Goal: Task Accomplishment & Management: Complete application form

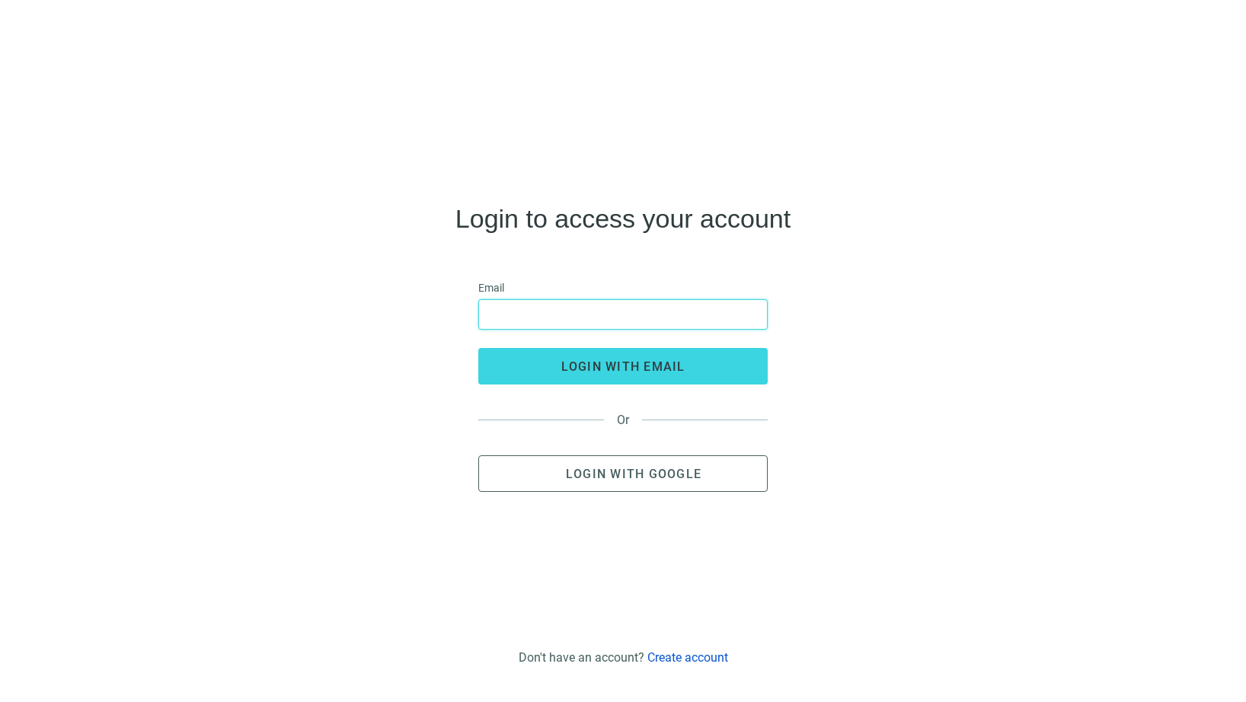
click at [616, 315] on input "email" at bounding box center [623, 314] width 270 height 29
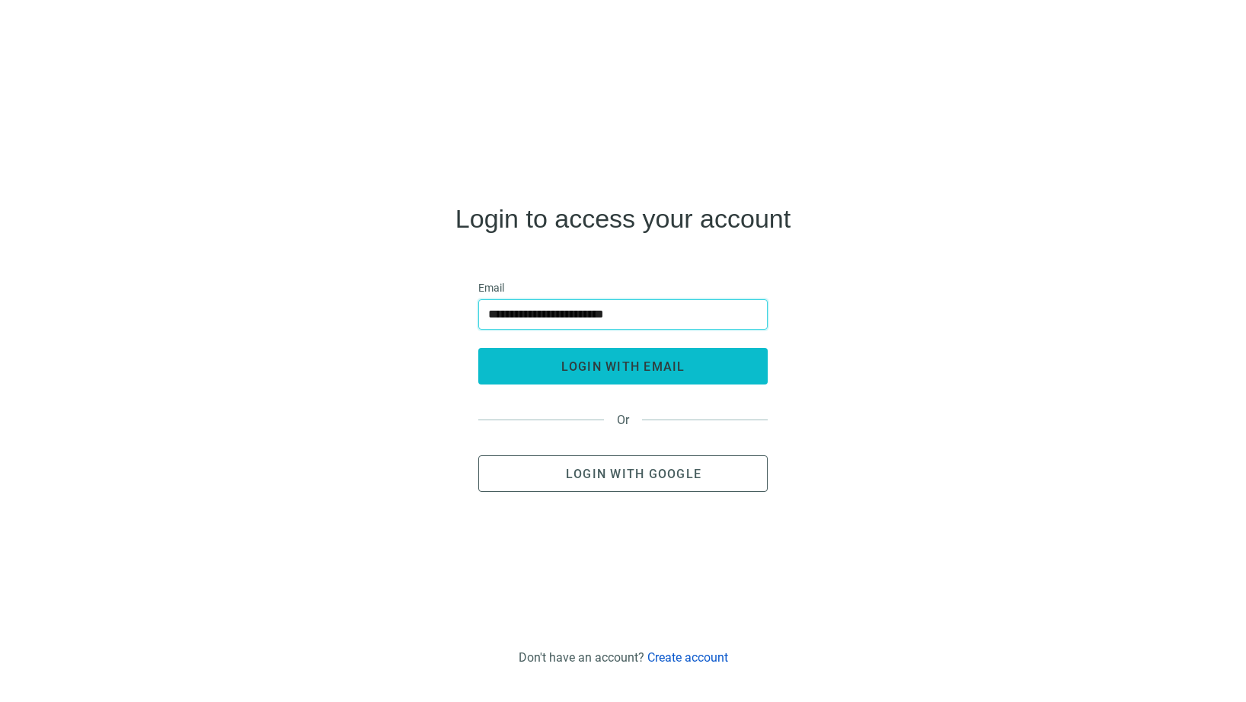
type input "**********"
click at [604, 375] on button "login with email" at bounding box center [622, 366] width 289 height 37
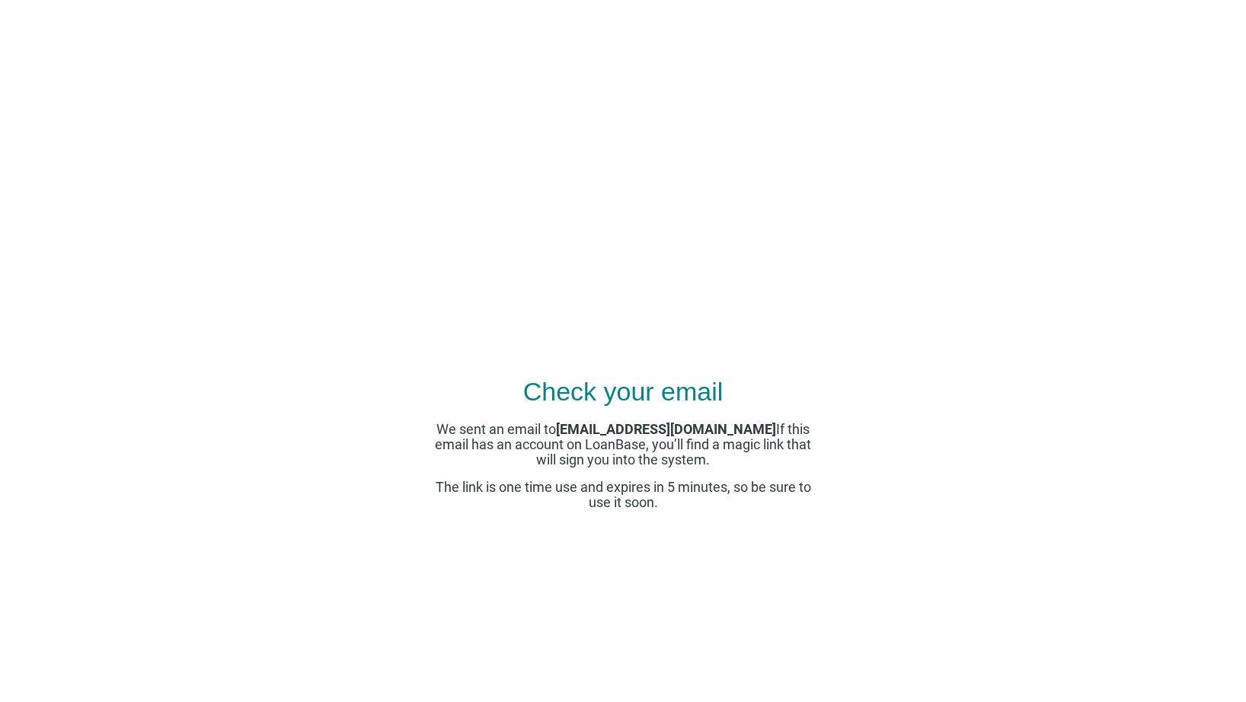
click at [542, 244] on div "Check your email We sent an email to robertbranscomb@gmail.com If this email ha…" at bounding box center [623, 383] width 381 height 608
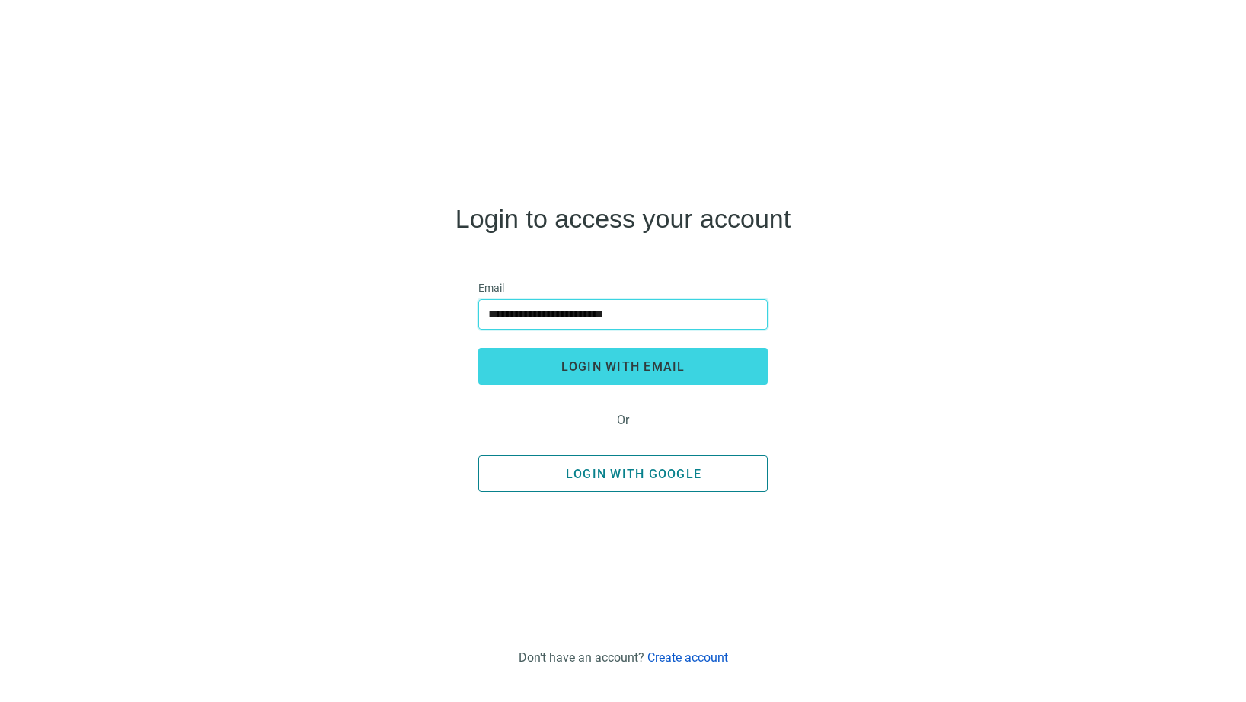
type input "**********"
click at [627, 475] on span "Login with Google" at bounding box center [634, 474] width 136 height 14
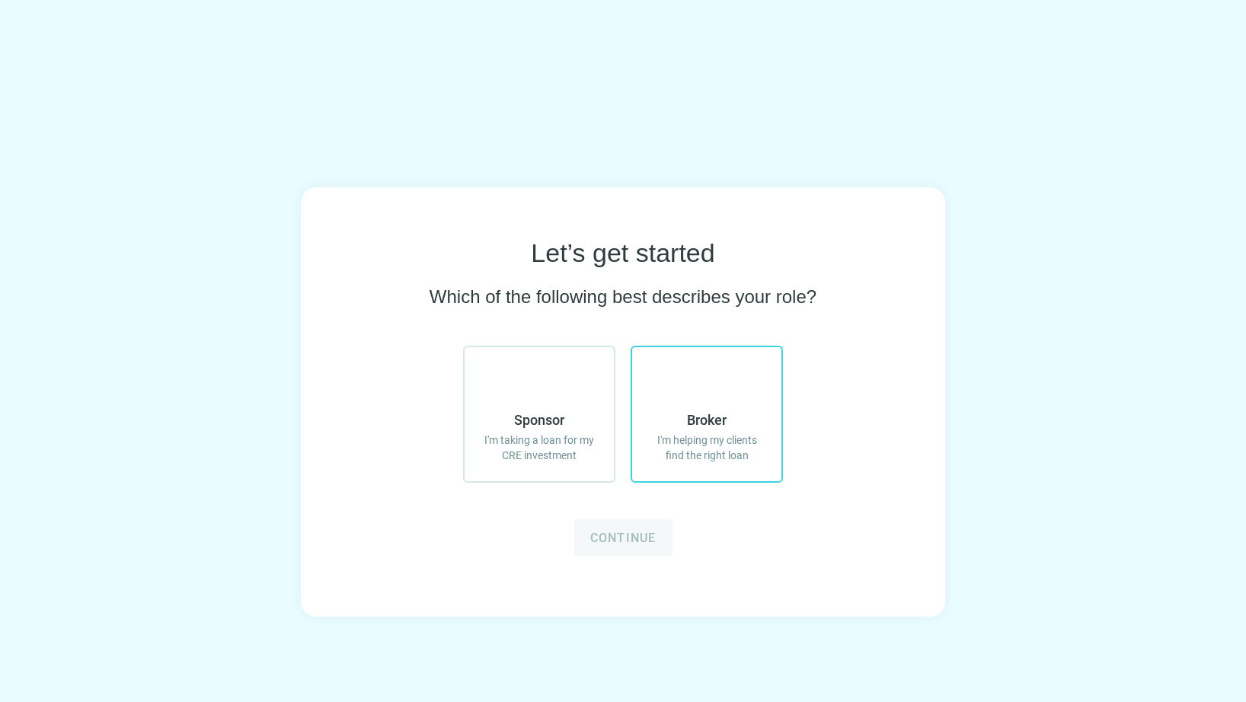
click at [699, 422] on span "Broker" at bounding box center [707, 420] width 40 height 18
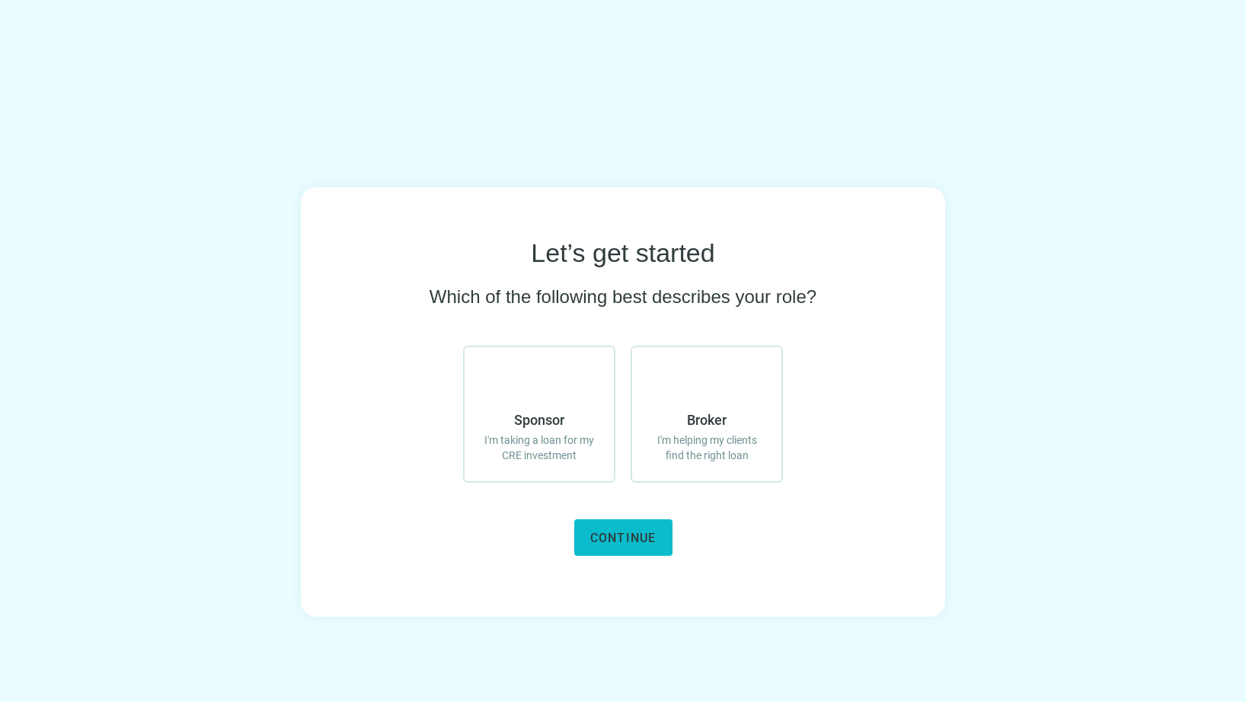
click at [646, 535] on span "Continue" at bounding box center [623, 538] width 66 height 14
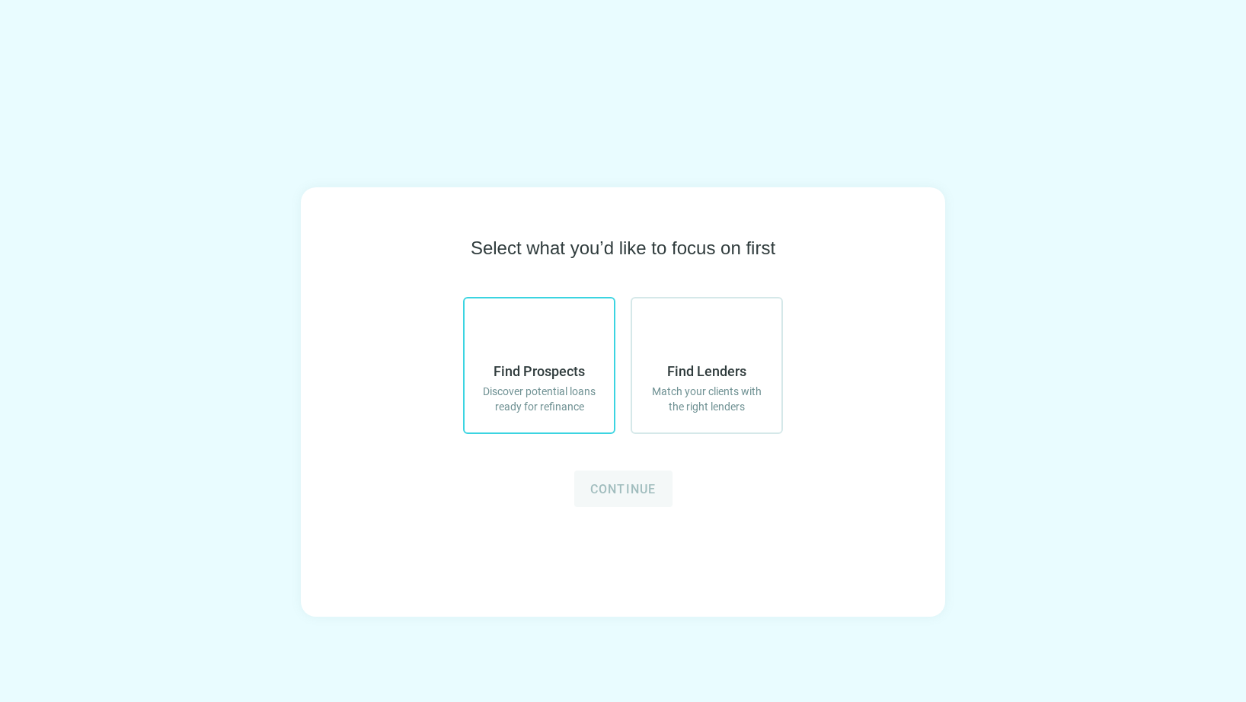
click at [548, 367] on span "Find Prospects" at bounding box center [539, 372] width 91 height 18
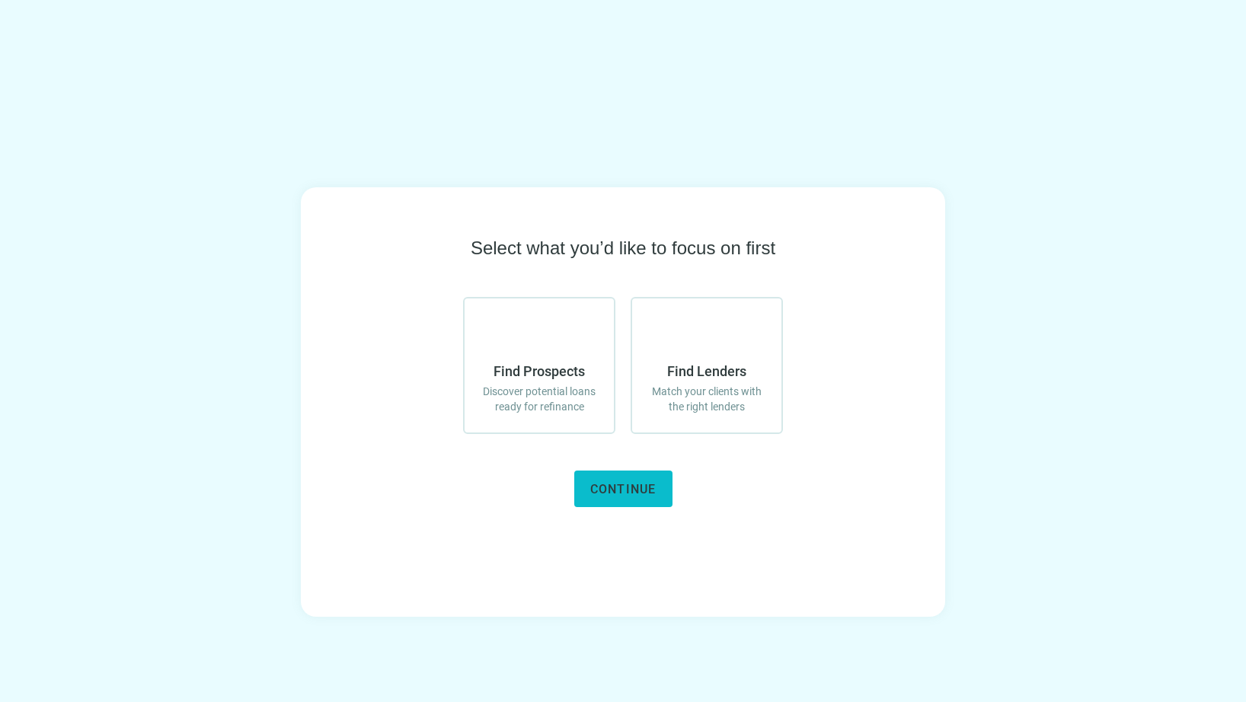
click at [629, 489] on span "Continue" at bounding box center [623, 489] width 66 height 14
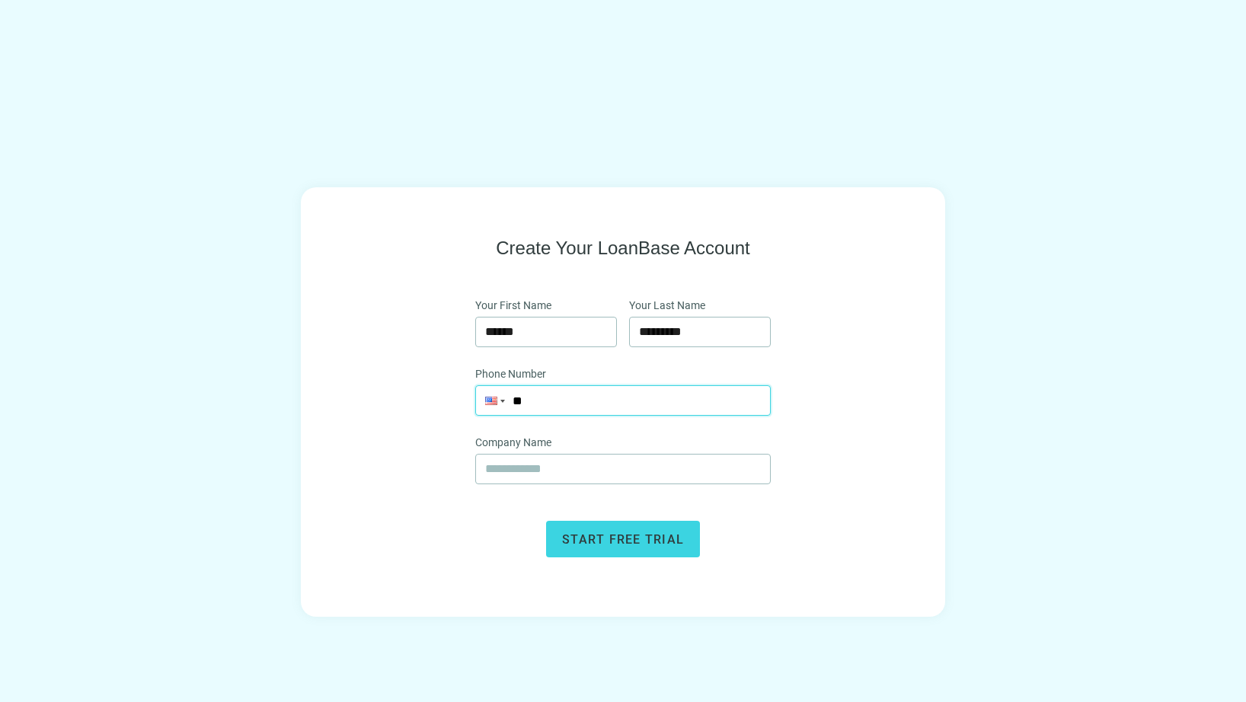
click at [542, 404] on input "**" at bounding box center [623, 400] width 294 height 29
type input "**********"
click at [611, 529] on button "Start free trial" at bounding box center [623, 539] width 154 height 37
click at [549, 464] on input "text" at bounding box center [623, 469] width 276 height 29
click at [587, 529] on button "Start free trial" at bounding box center [623, 539] width 154 height 37
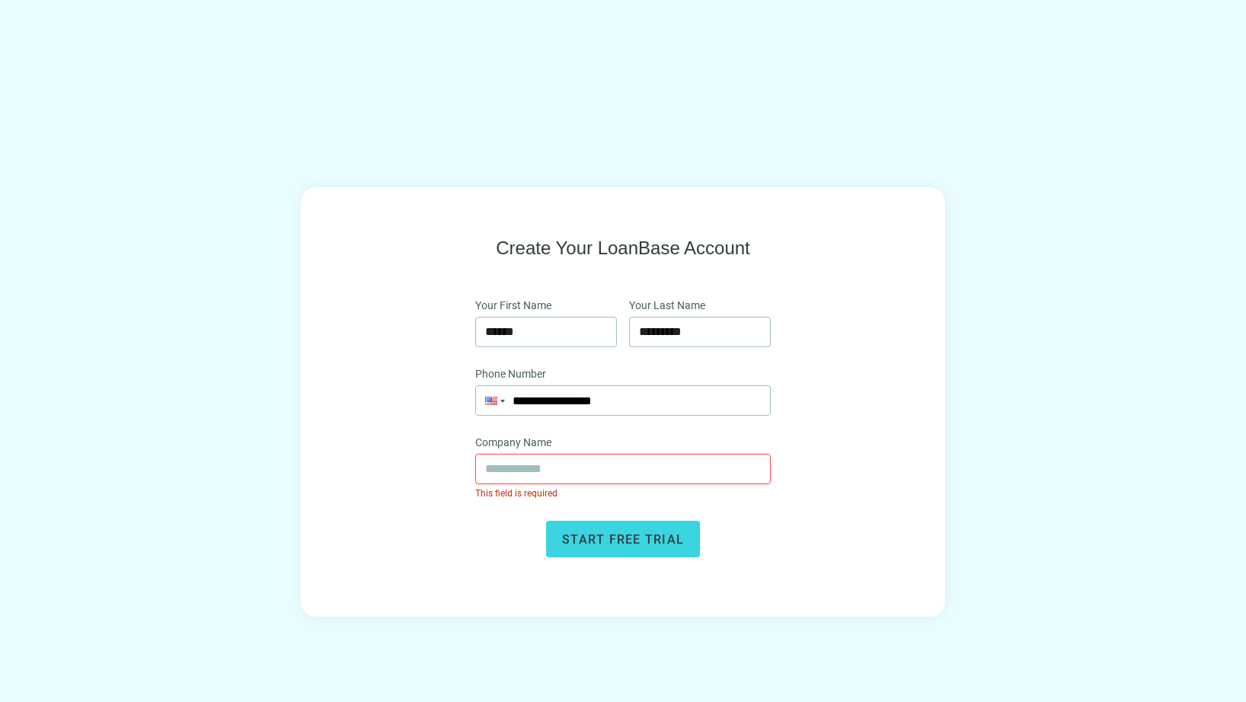
click at [562, 475] on input "text" at bounding box center [623, 469] width 276 height 29
type input "*"
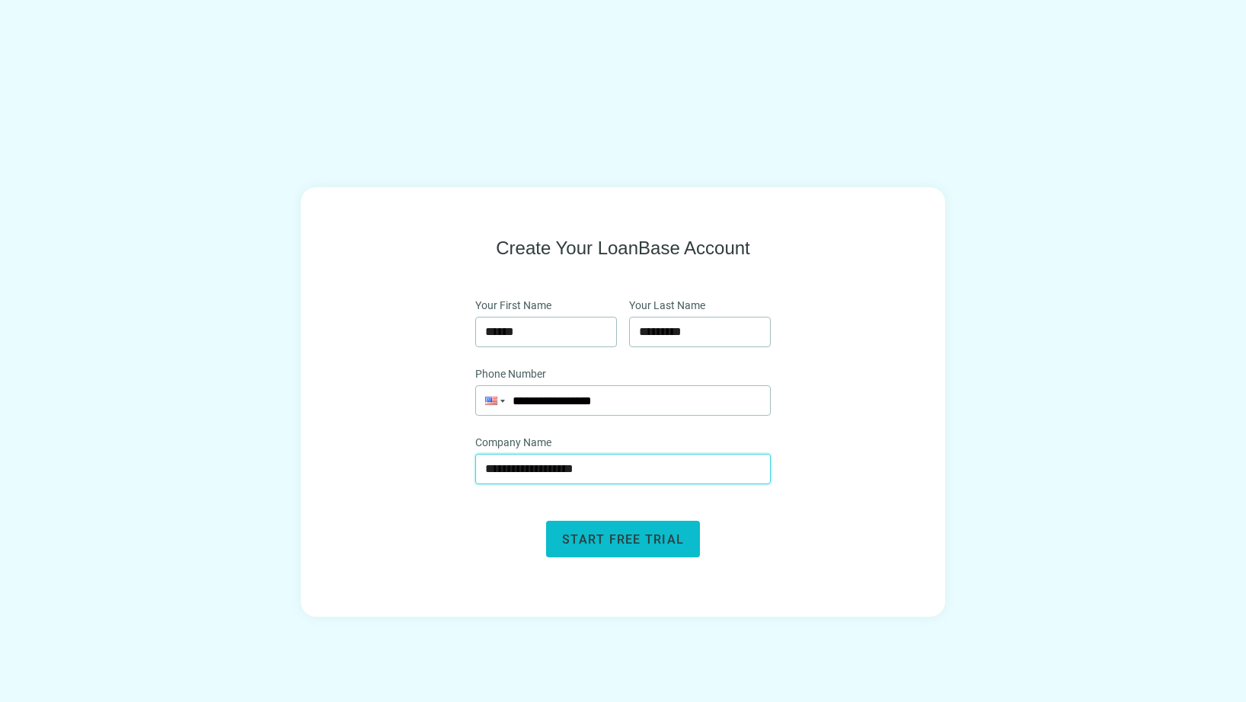
type input "**********"
click at [656, 539] on span "Start free trial" at bounding box center [623, 540] width 122 height 14
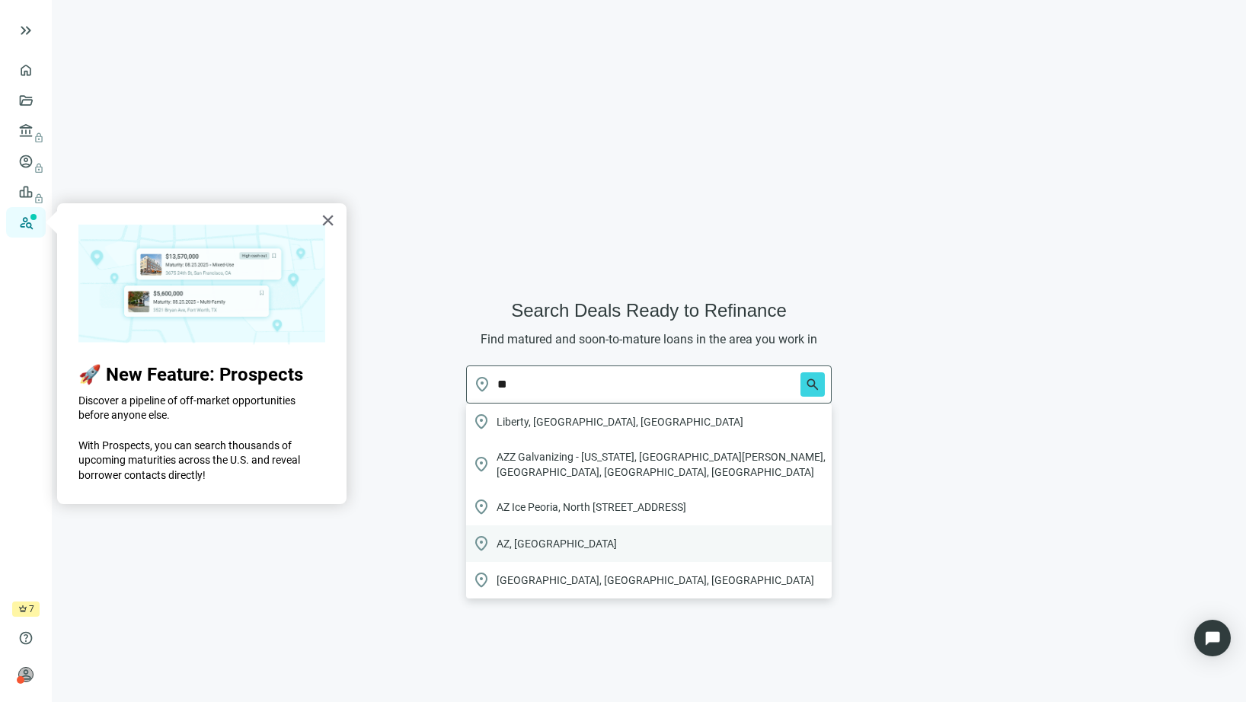
click at [525, 536] on span "AZ, [GEOGRAPHIC_DATA]" at bounding box center [557, 543] width 120 height 15
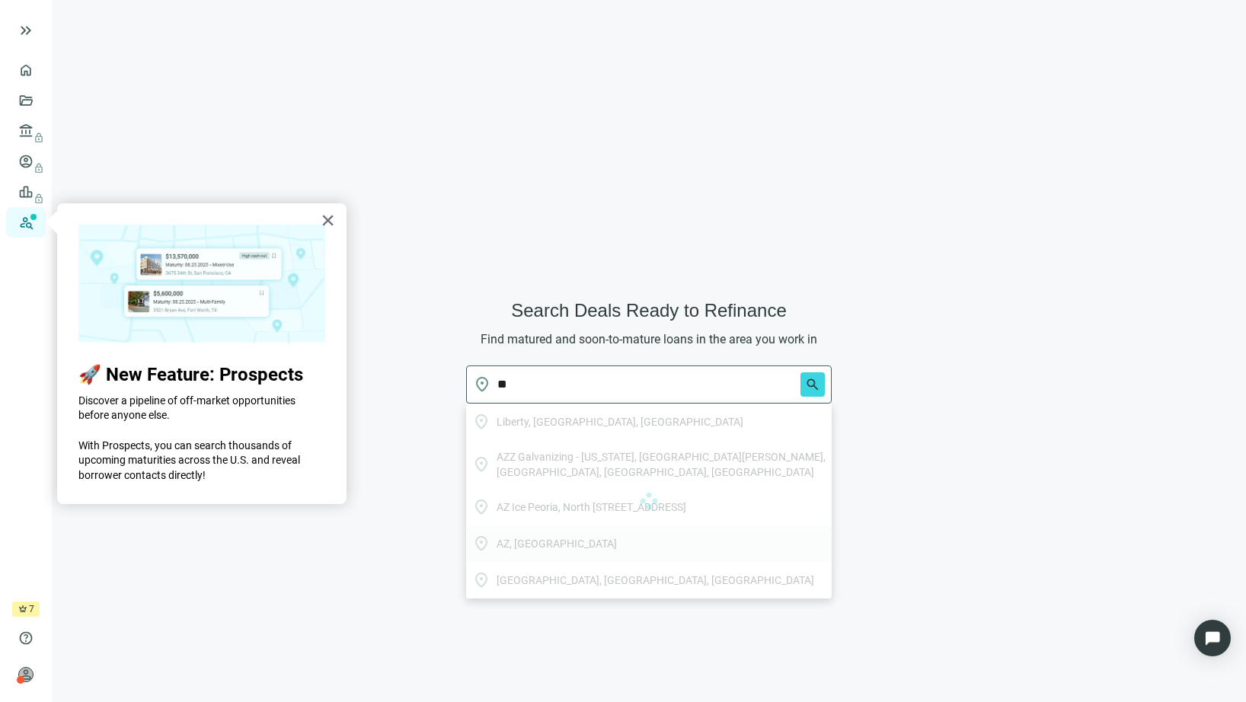
type input "*******"
click at [817, 385] on span "search" at bounding box center [812, 384] width 15 height 15
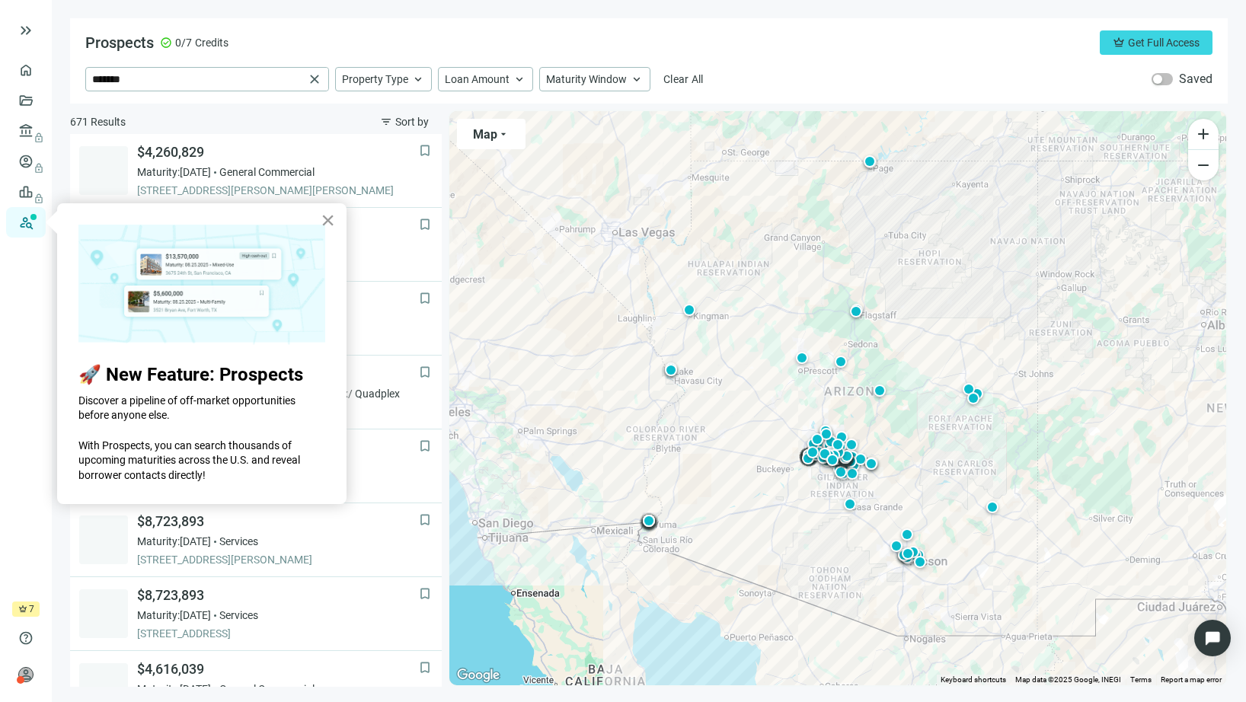
click at [325, 220] on button "×" at bounding box center [328, 220] width 14 height 24
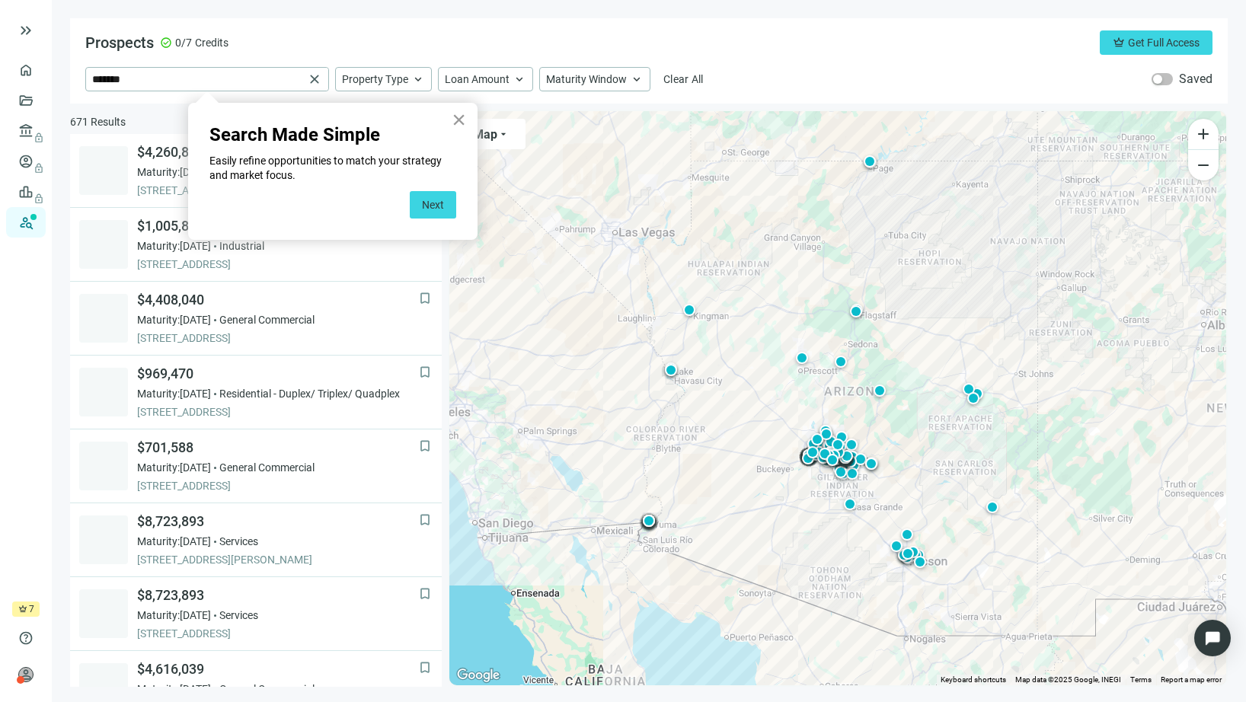
click at [461, 121] on button "×" at bounding box center [459, 119] width 14 height 24
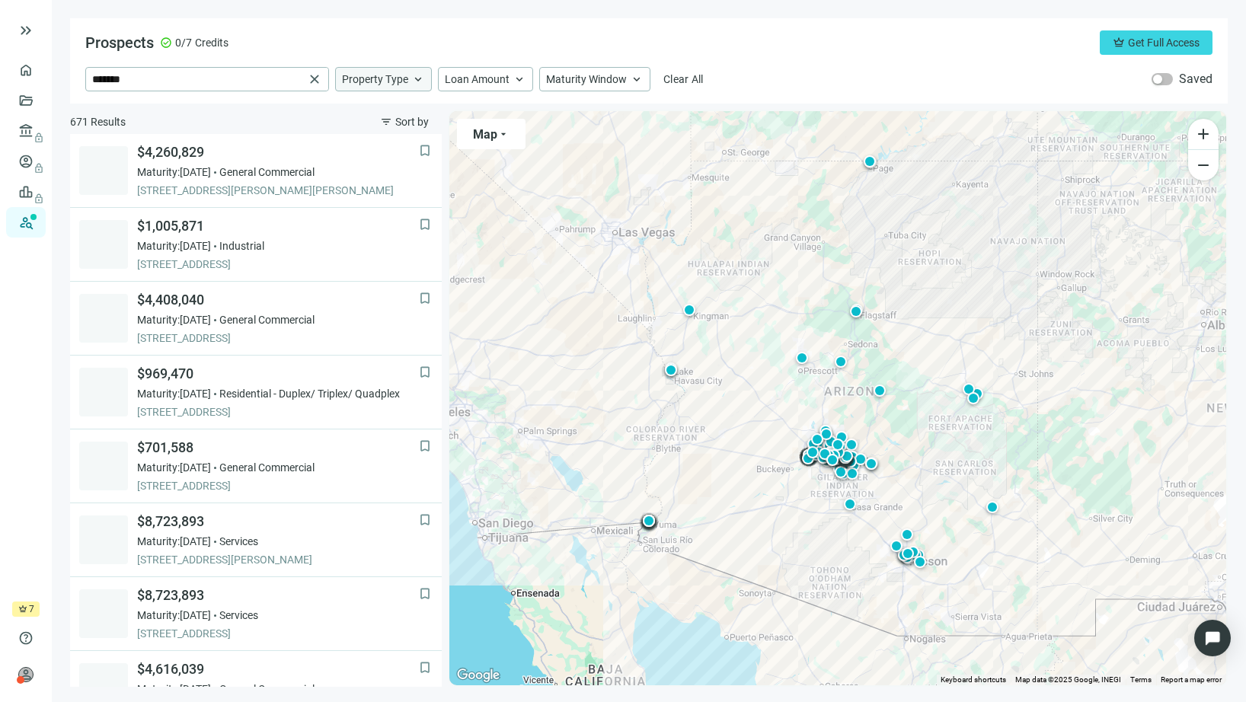
click at [418, 78] on span "keyboard_arrow_up" at bounding box center [418, 79] width 14 height 14
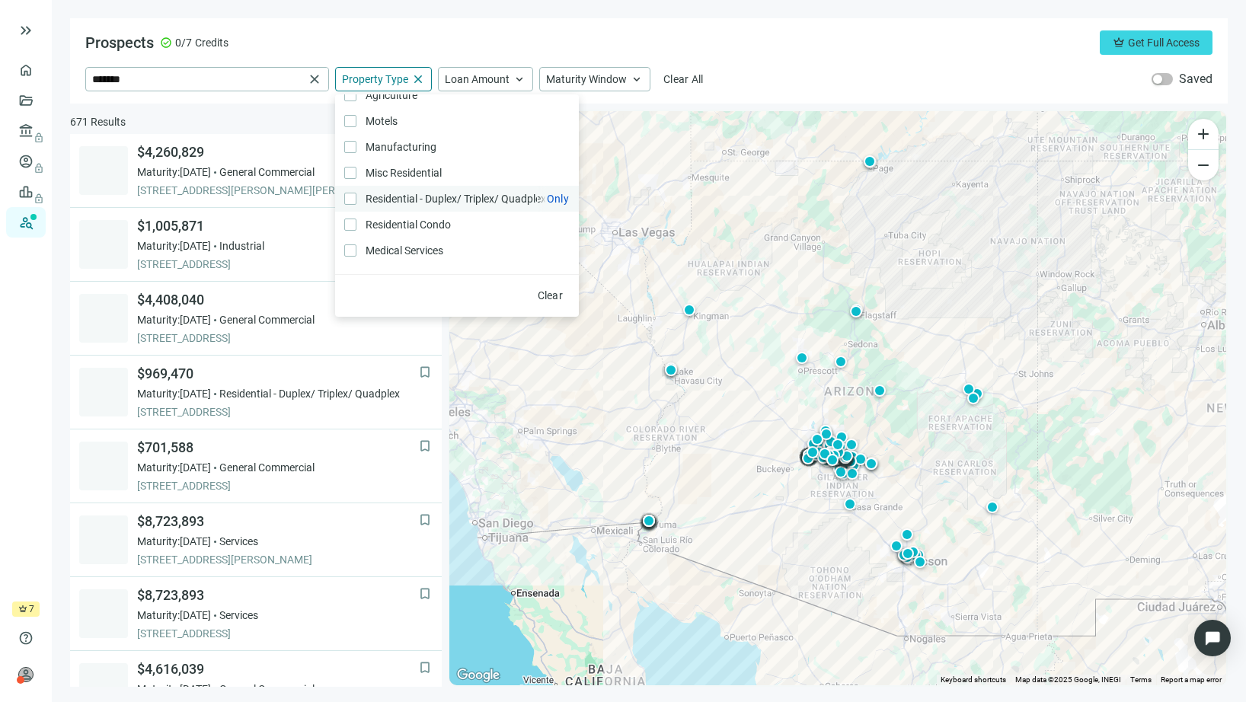
scroll to position [259, 0]
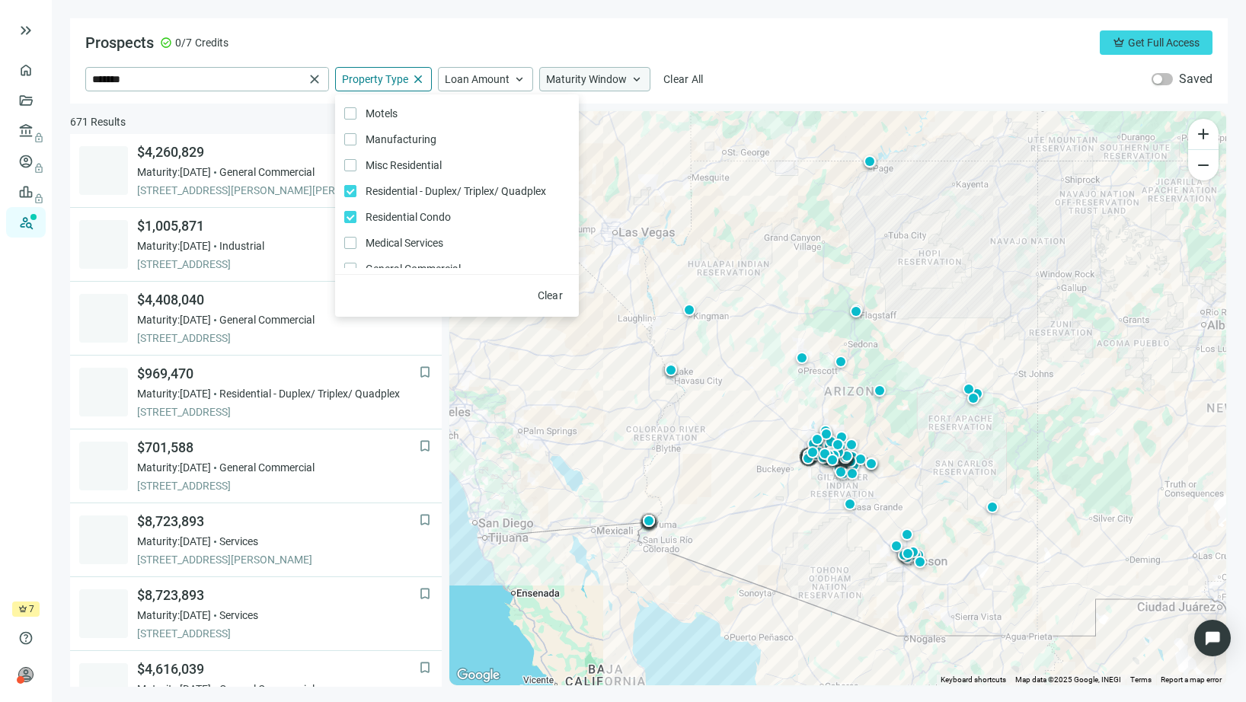
click at [631, 77] on span "keyboard_arrow_up" at bounding box center [637, 79] width 14 height 14
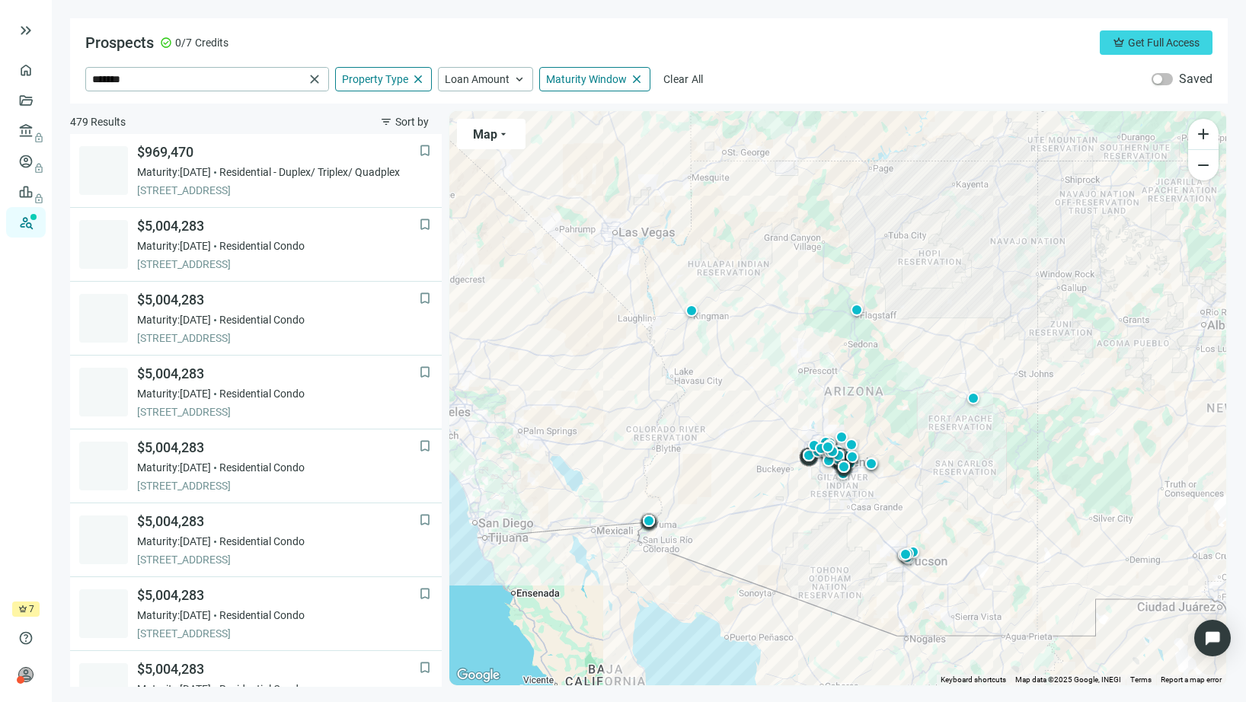
click at [707, 32] on div "Prospects check_circle 0/7 Credits crown Get Full Access" at bounding box center [648, 42] width 1127 height 24
click at [732, 206] on div "To activate drag with keyboard, press Alt + Enter. Once in keyboard drag state,…" at bounding box center [837, 398] width 777 height 574
click at [731, 206] on div "To activate drag with keyboard, press Alt + Enter. Once in keyboard drag state,…" at bounding box center [837, 398] width 777 height 574
click at [416, 81] on span "close" at bounding box center [418, 79] width 14 height 14
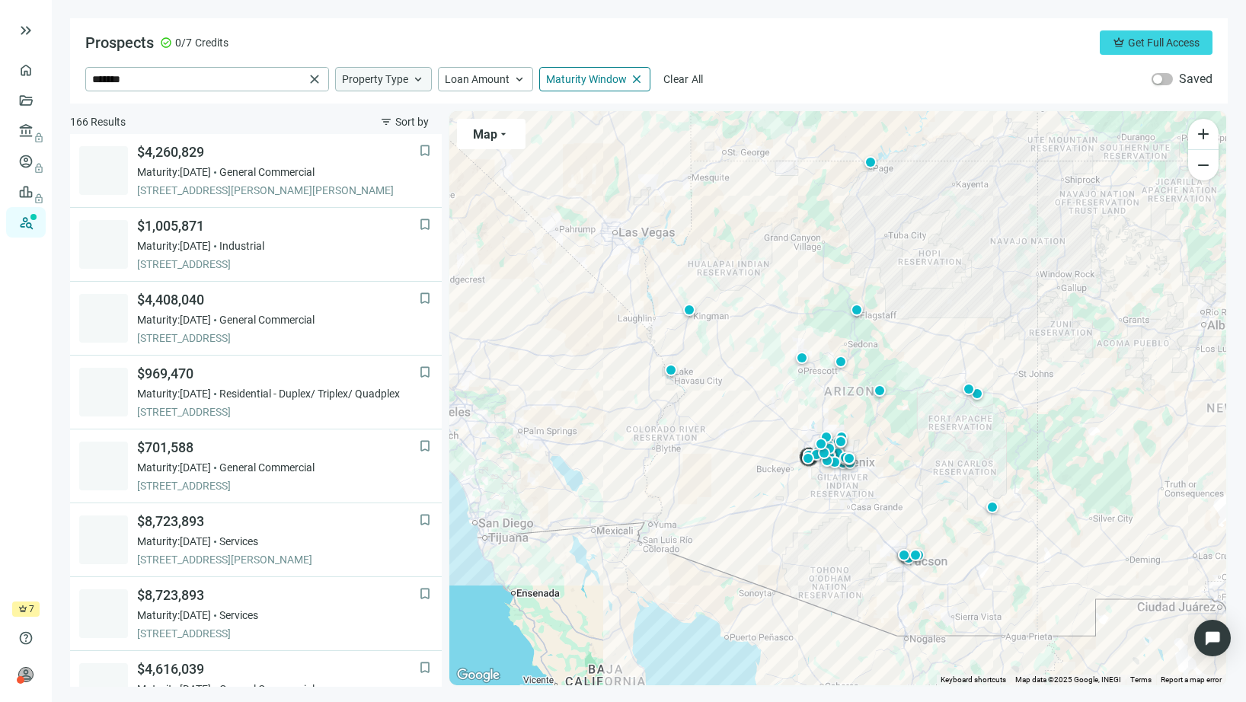
click at [421, 77] on span "keyboard_arrow_up" at bounding box center [418, 79] width 14 height 14
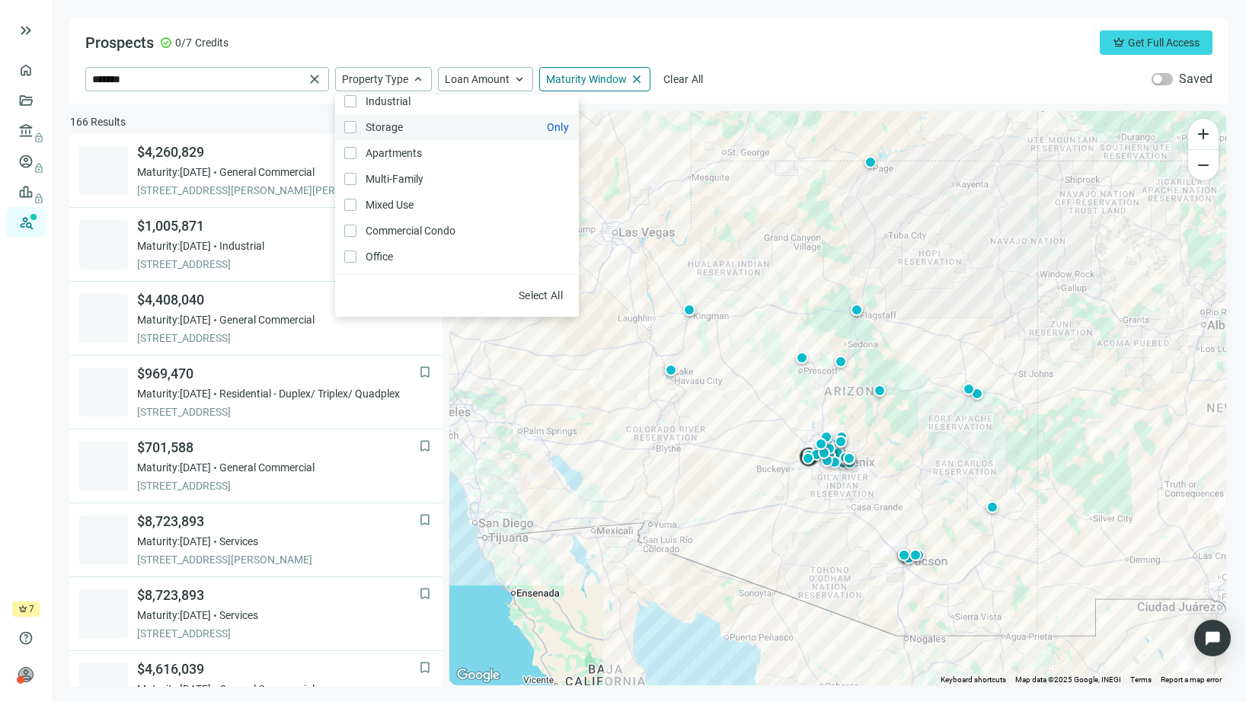
scroll to position [26, 0]
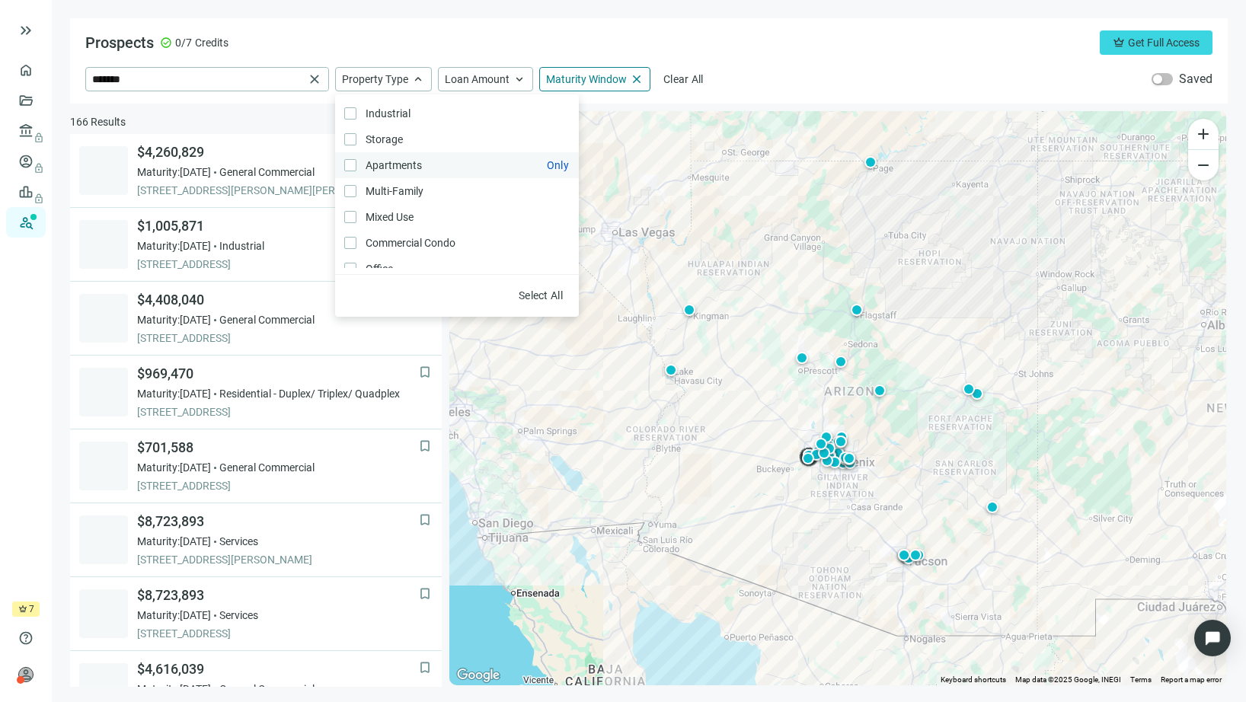
click at [388, 163] on span "Apartments Only" at bounding box center [393, 165] width 72 height 17
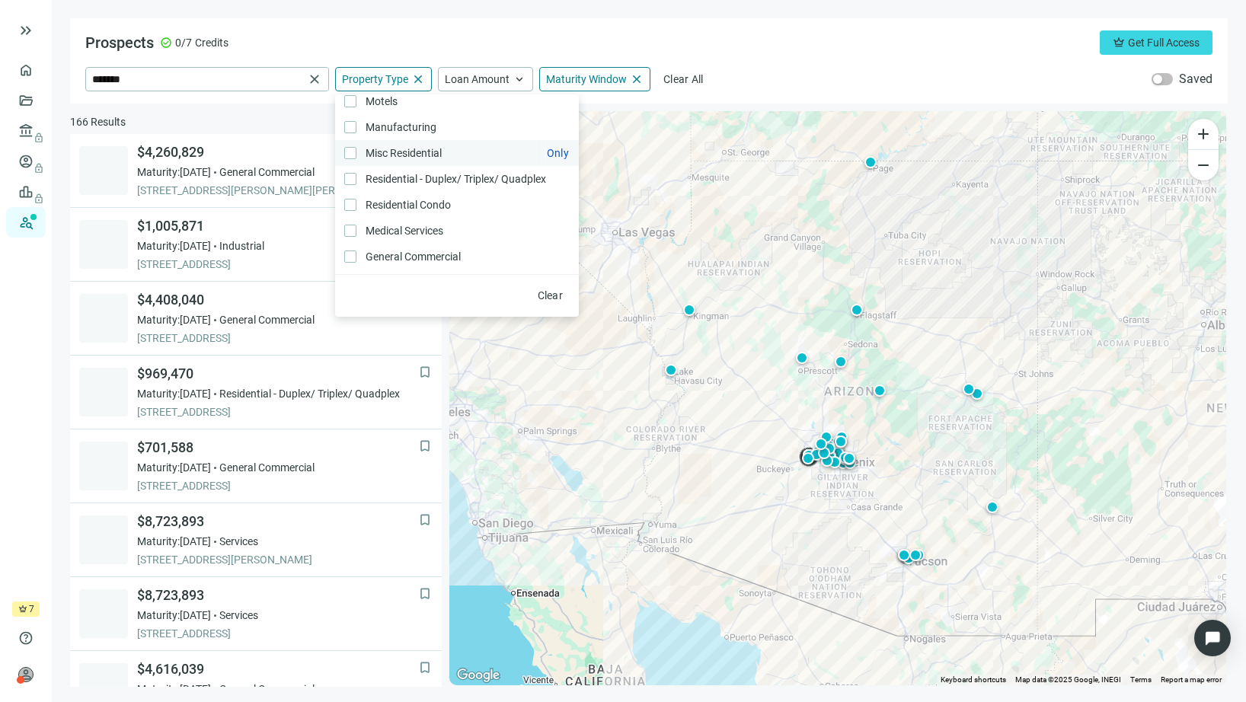
scroll to position [272, 0]
click at [747, 245] on div "To activate drag with keyboard, press Alt + Enter. Once in keyboard drag state,…" at bounding box center [837, 398] width 777 height 574
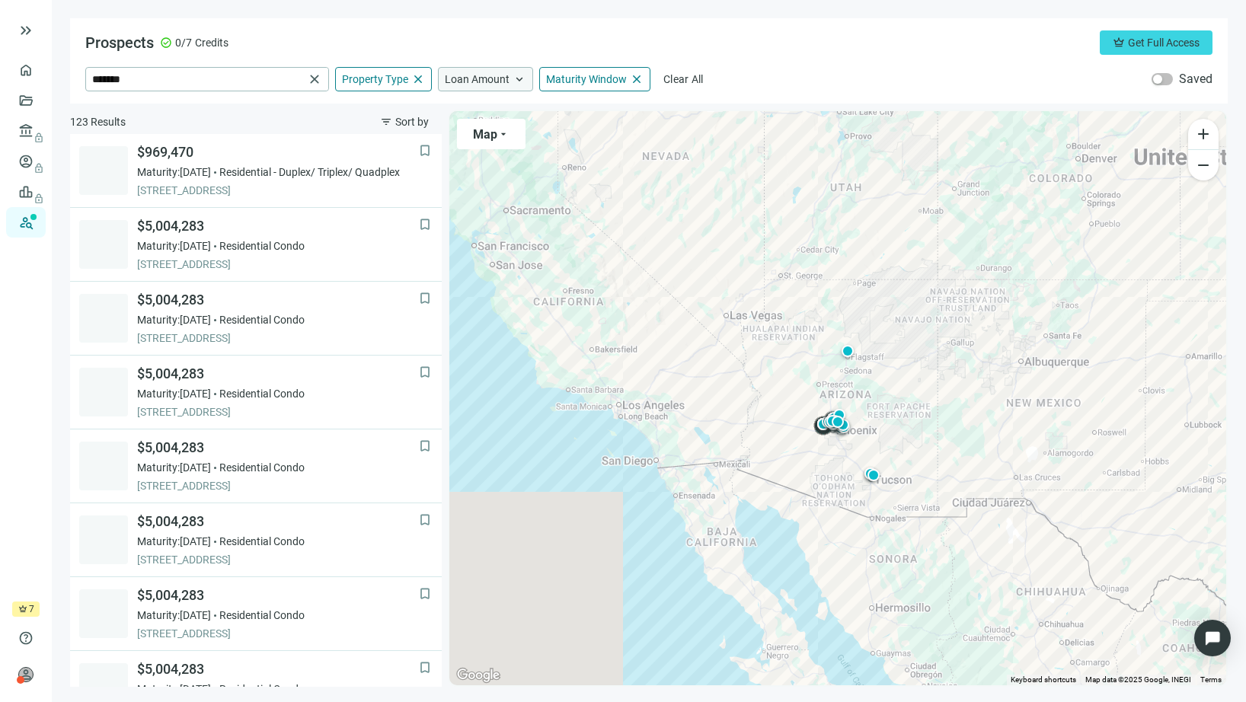
click at [521, 77] on span "keyboard_arrow_up" at bounding box center [520, 79] width 14 height 14
click at [635, 78] on span "close" at bounding box center [637, 79] width 14 height 14
click at [638, 78] on span "keyboard_arrow_up" at bounding box center [637, 79] width 14 height 14
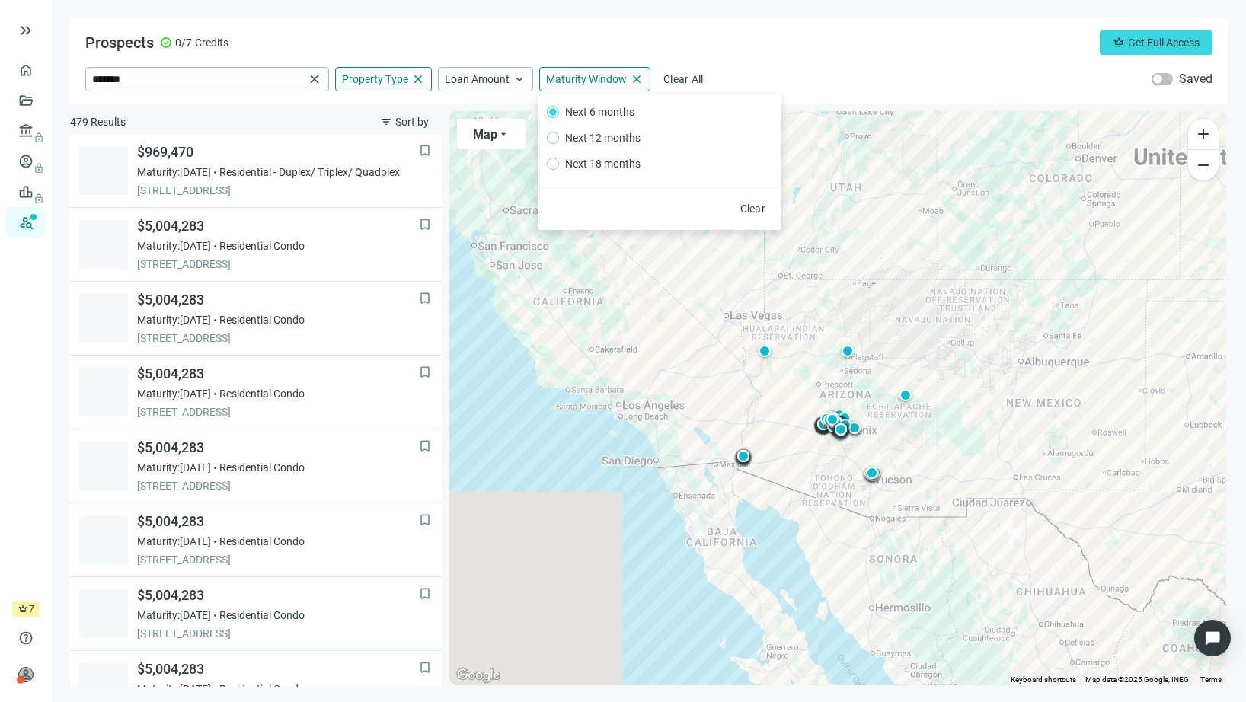
click at [756, 74] on div "******* close Property Type close Hotel Only Industrial Only Storage Only Apart…" at bounding box center [648, 79] width 1127 height 24
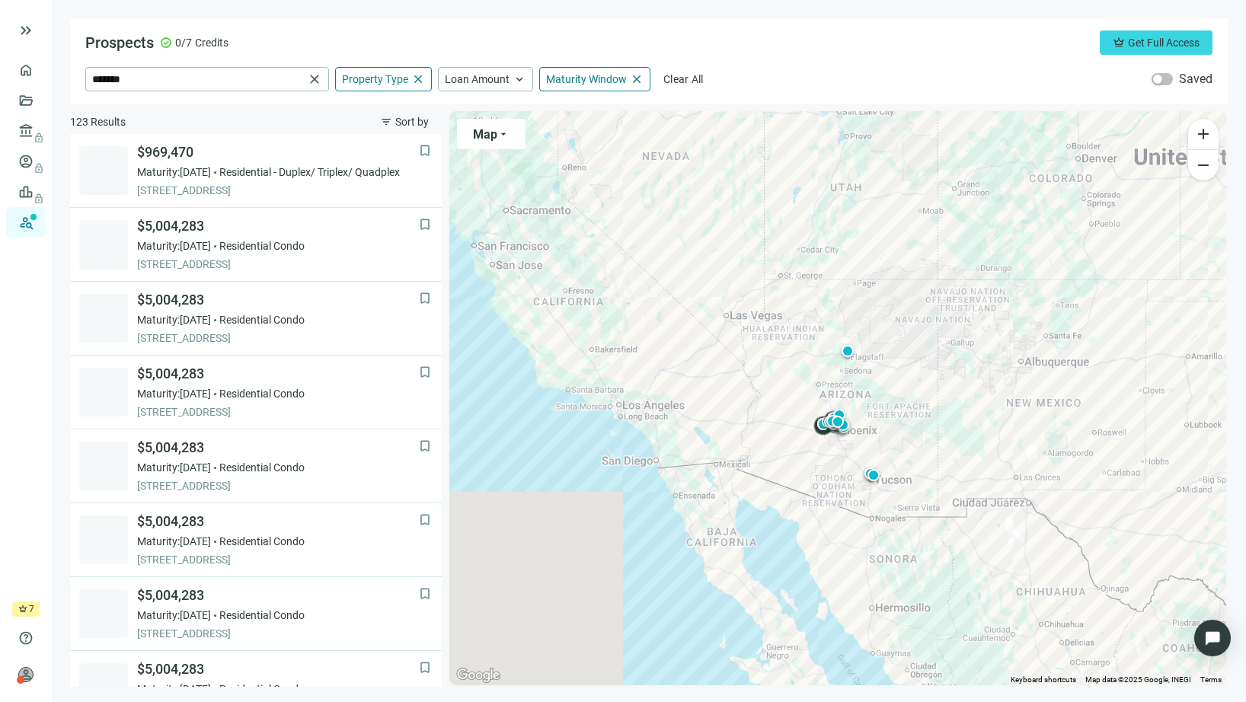
click at [675, 221] on div "To activate drag with keyboard, press Alt + Enter. Once in keyboard drag state,…" at bounding box center [837, 398] width 777 height 574
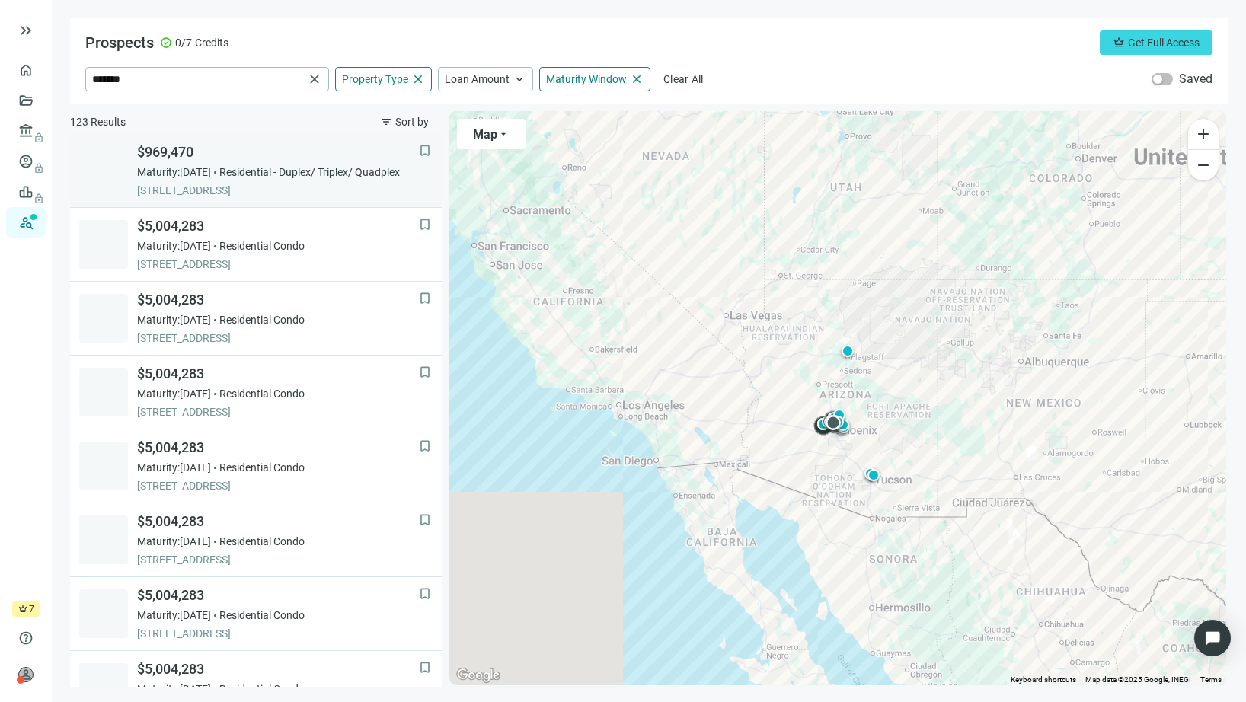
click at [272, 142] on link "bookmark $969,470 Maturity: [DATE] Residential - Duplex/ Triplex/ Quadplex [STR…" at bounding box center [256, 171] width 372 height 74
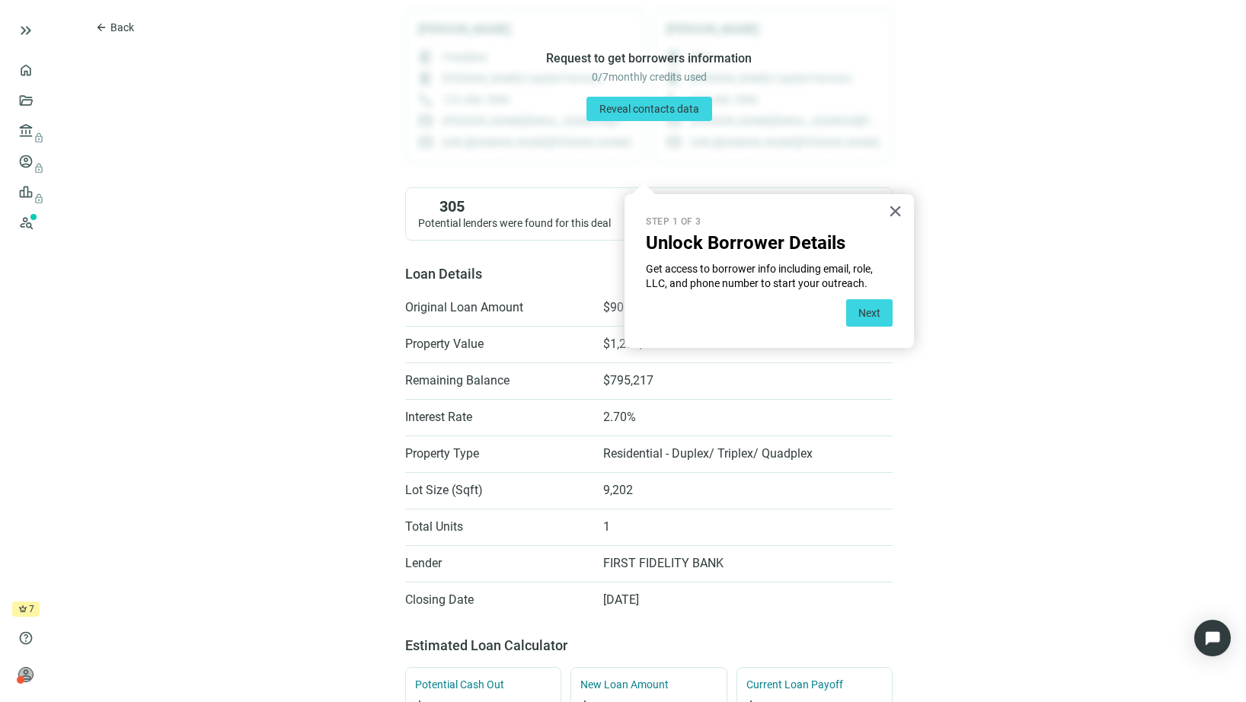
scroll to position [181, 0]
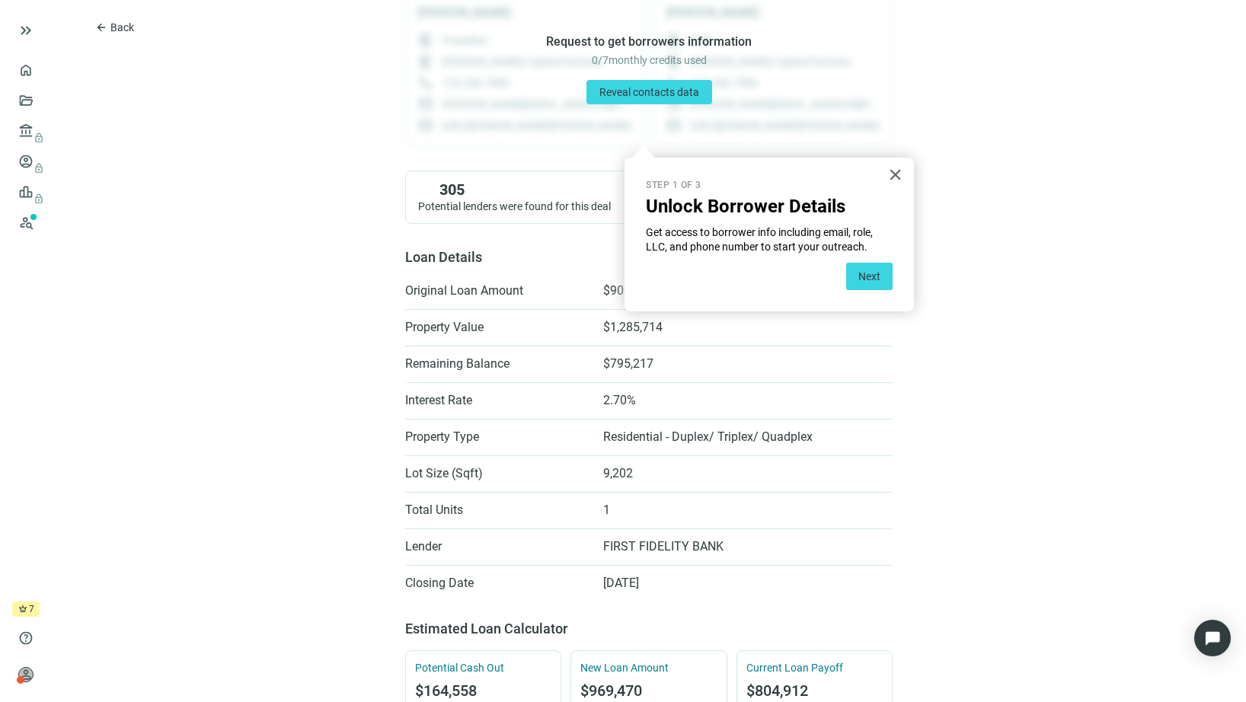
click at [891, 171] on button "×" at bounding box center [895, 174] width 14 height 24
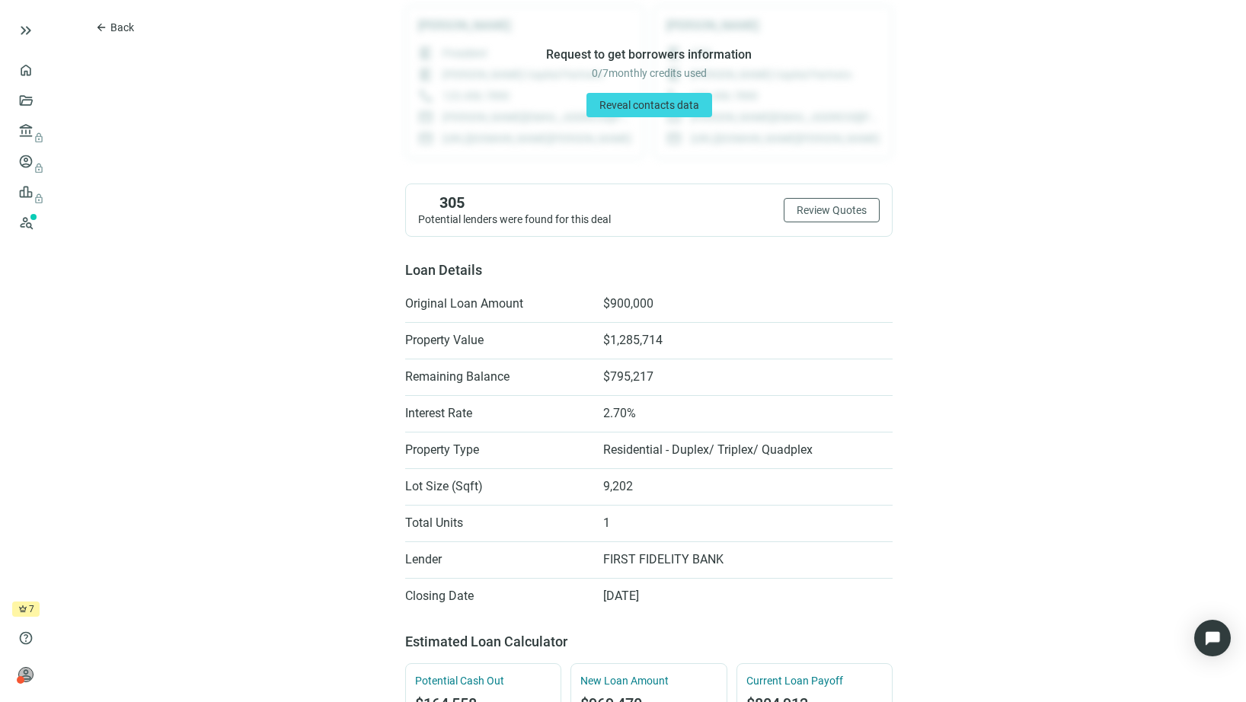
scroll to position [78, 0]
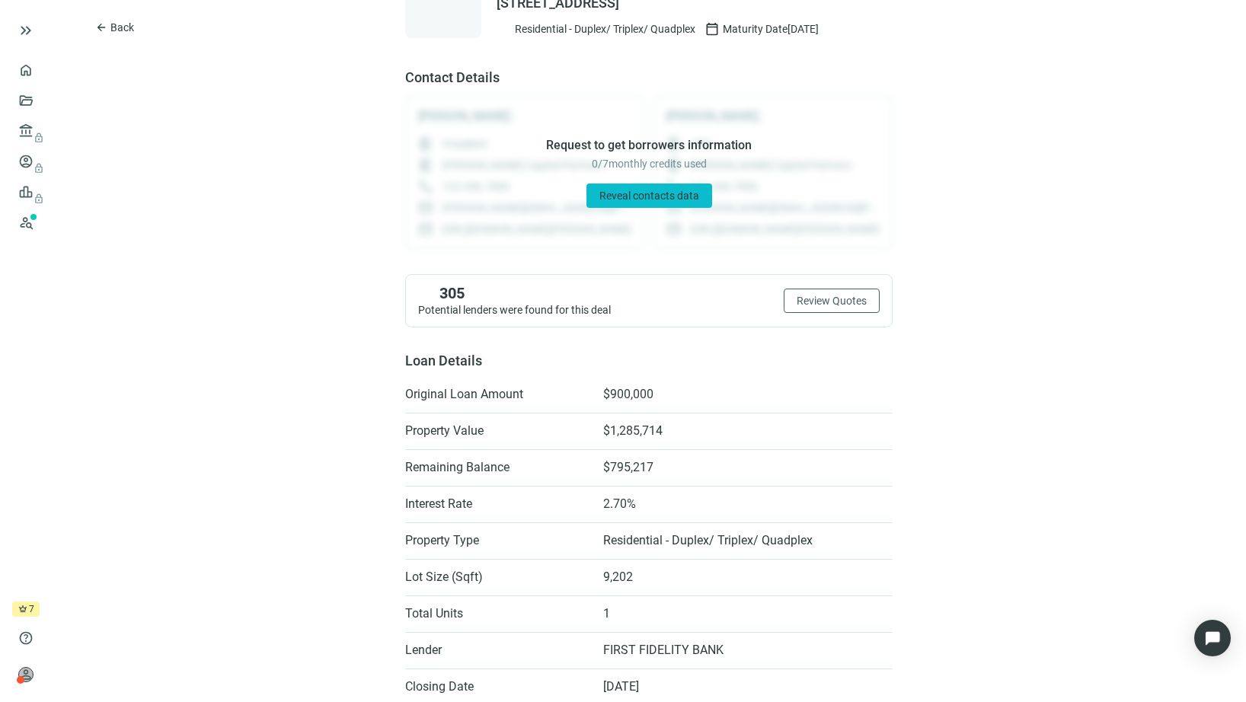
click at [656, 194] on span "Reveal contacts data" at bounding box center [650, 196] width 100 height 12
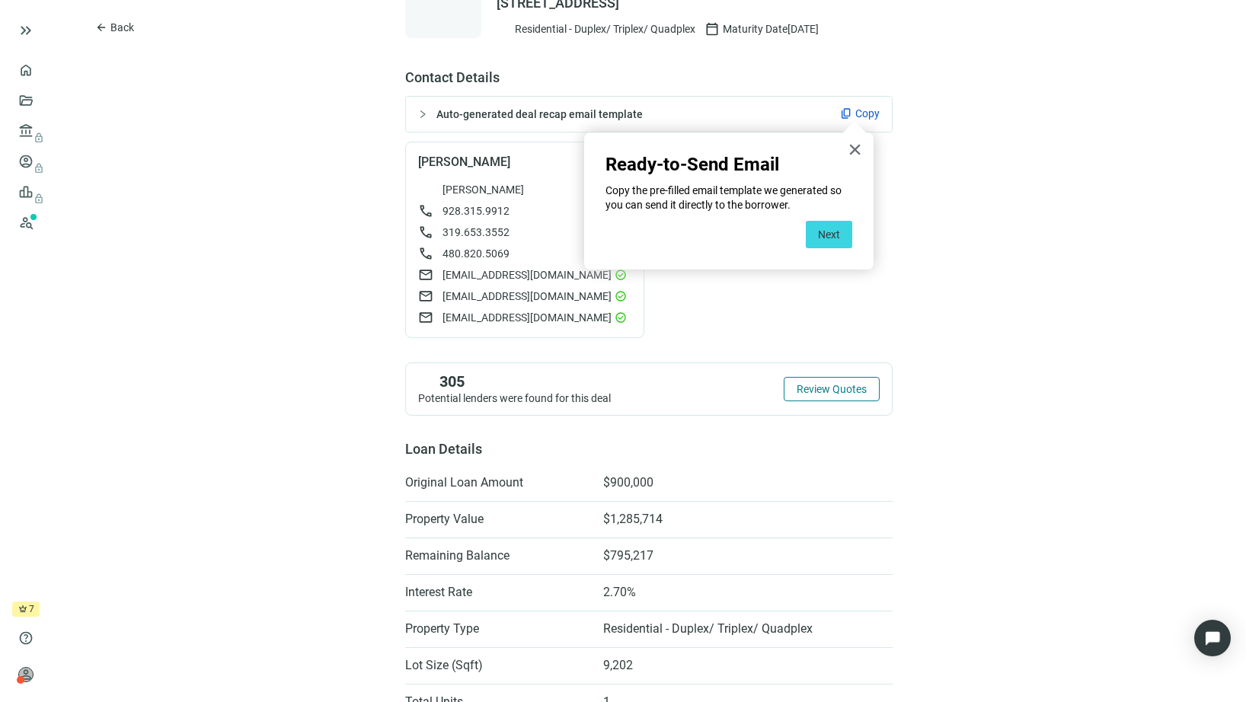
click at [816, 388] on span "Review Quotes" at bounding box center [832, 389] width 70 height 12
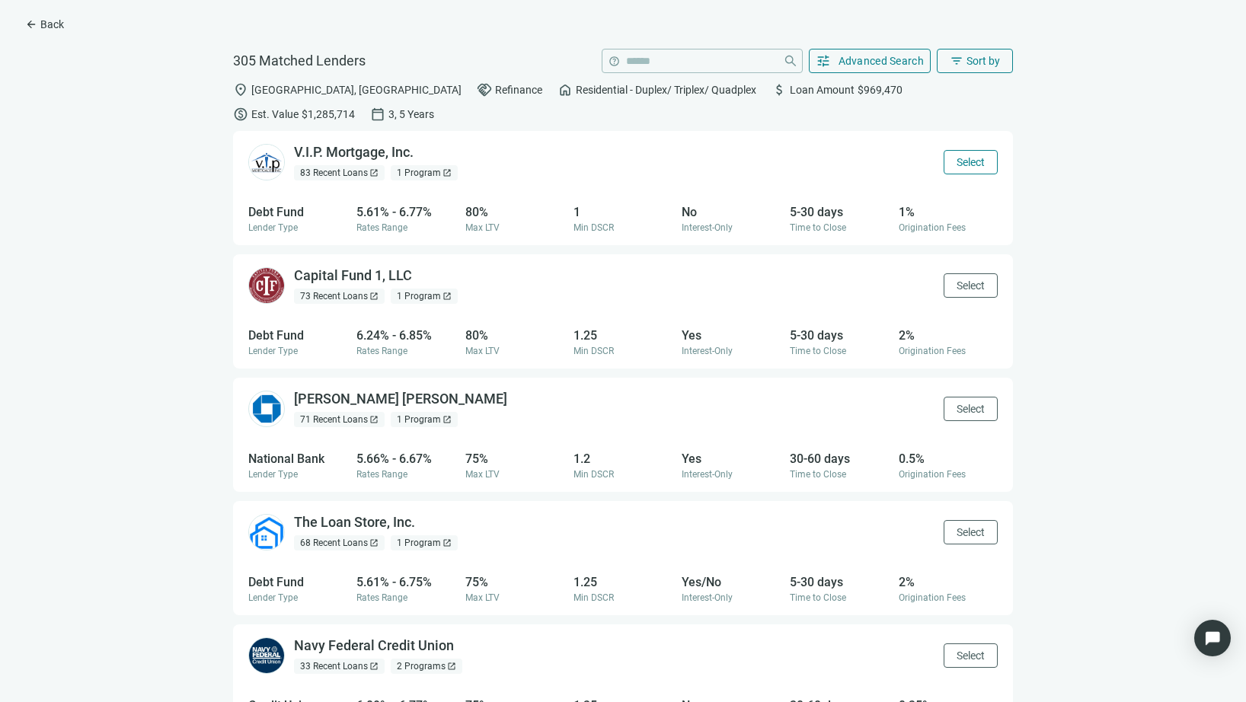
click at [957, 156] on span "Select" at bounding box center [971, 162] width 28 height 12
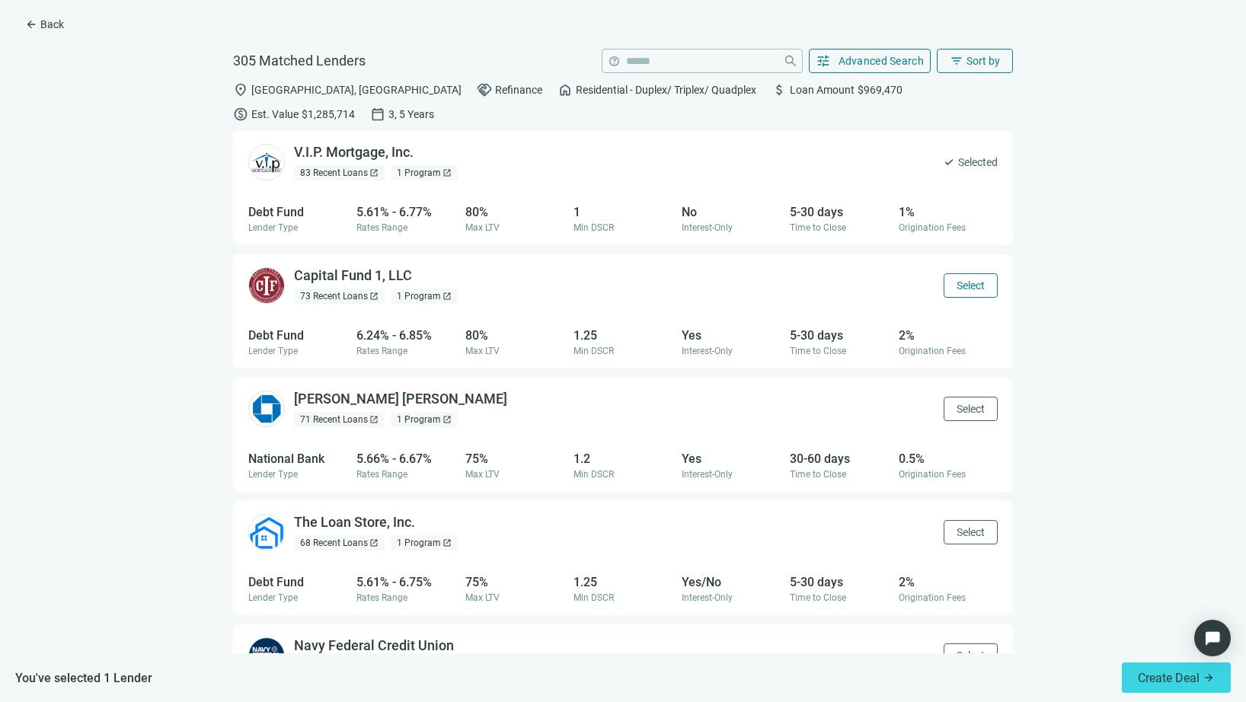
click at [970, 280] on span "Select" at bounding box center [971, 286] width 28 height 12
click at [967, 403] on span "Select" at bounding box center [971, 409] width 28 height 12
click at [1158, 676] on span "Create Deal arrow_forward" at bounding box center [1176, 678] width 77 height 14
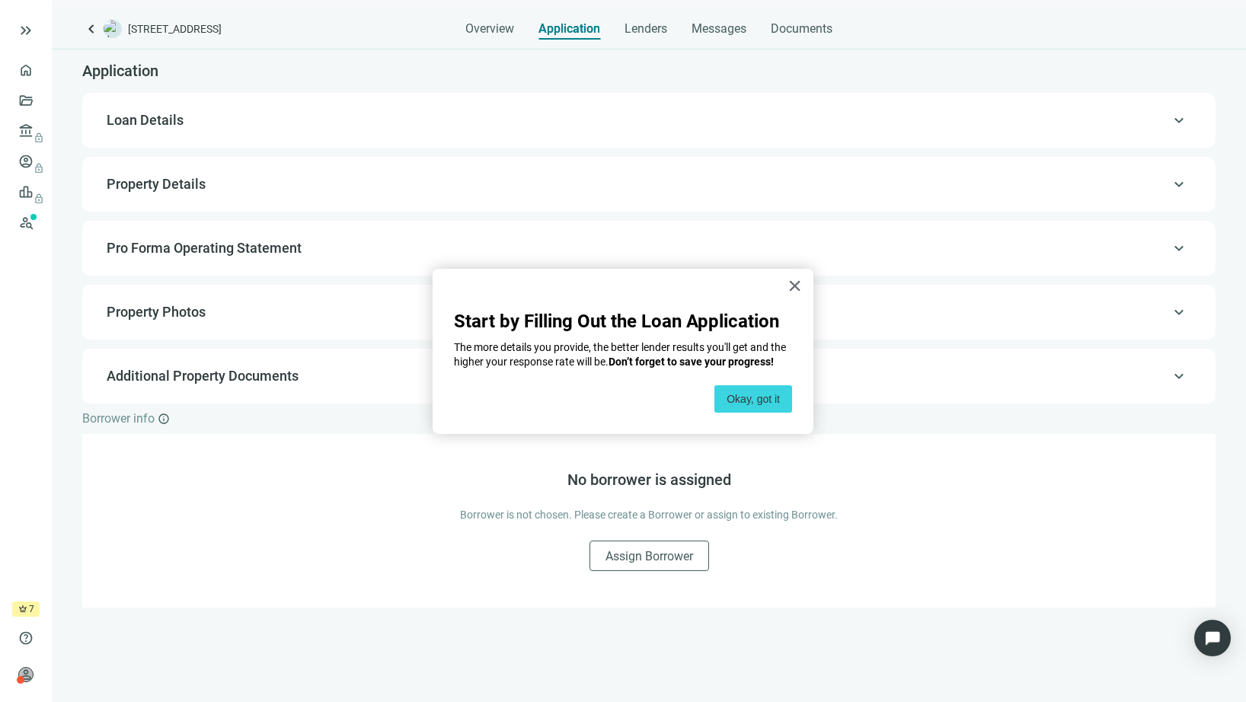
click at [149, 121] on span "Loan Details" at bounding box center [145, 120] width 77 height 16
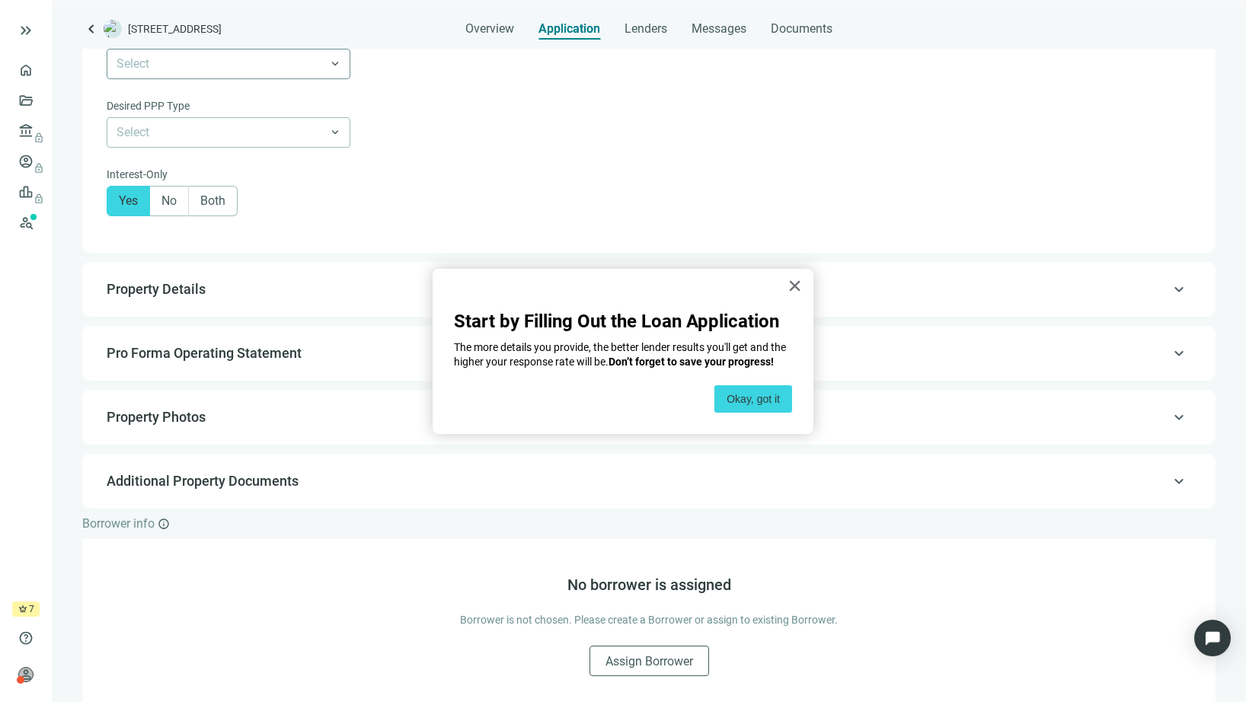
scroll to position [1024, 0]
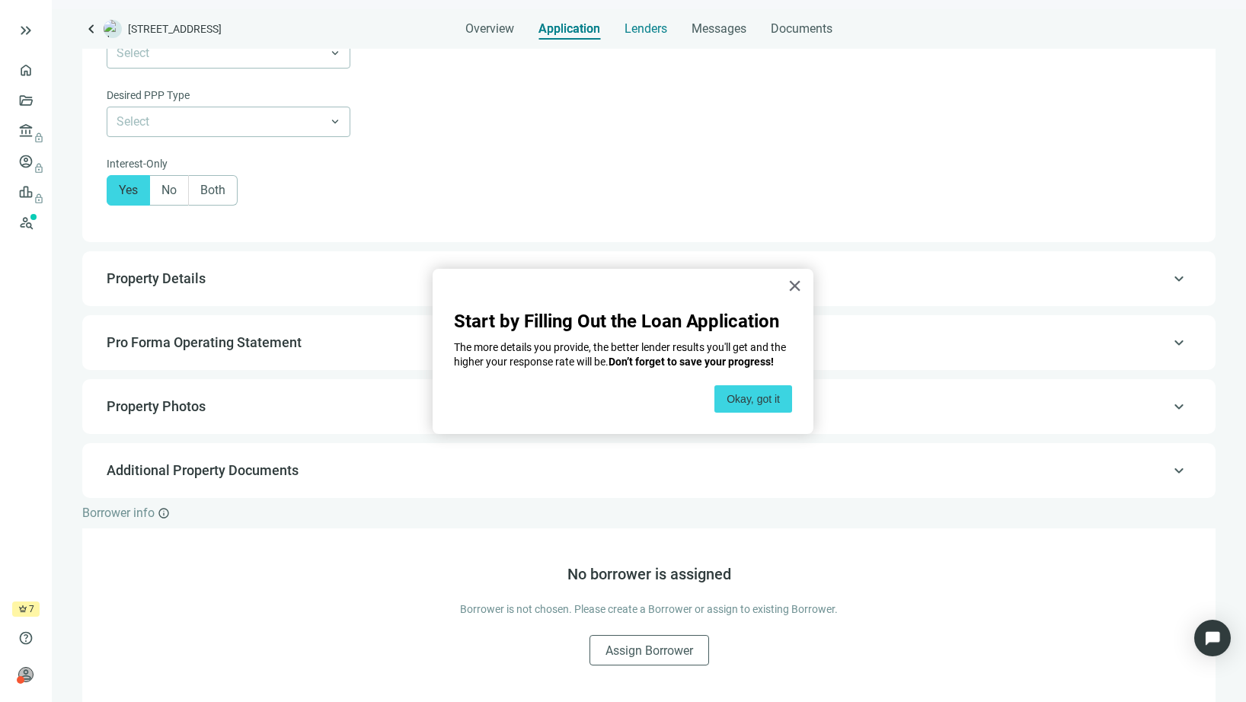
click at [646, 26] on span "Lenders" at bounding box center [646, 28] width 43 height 15
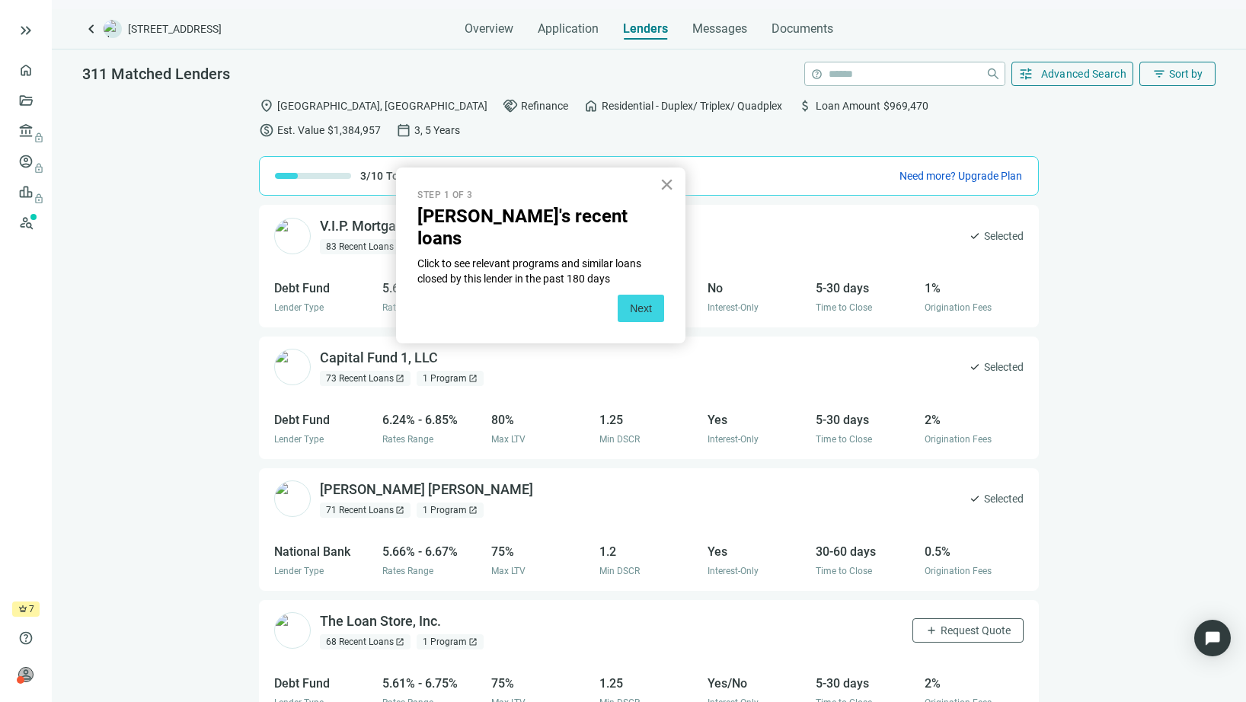
click at [667, 184] on button "×" at bounding box center [667, 184] width 14 height 24
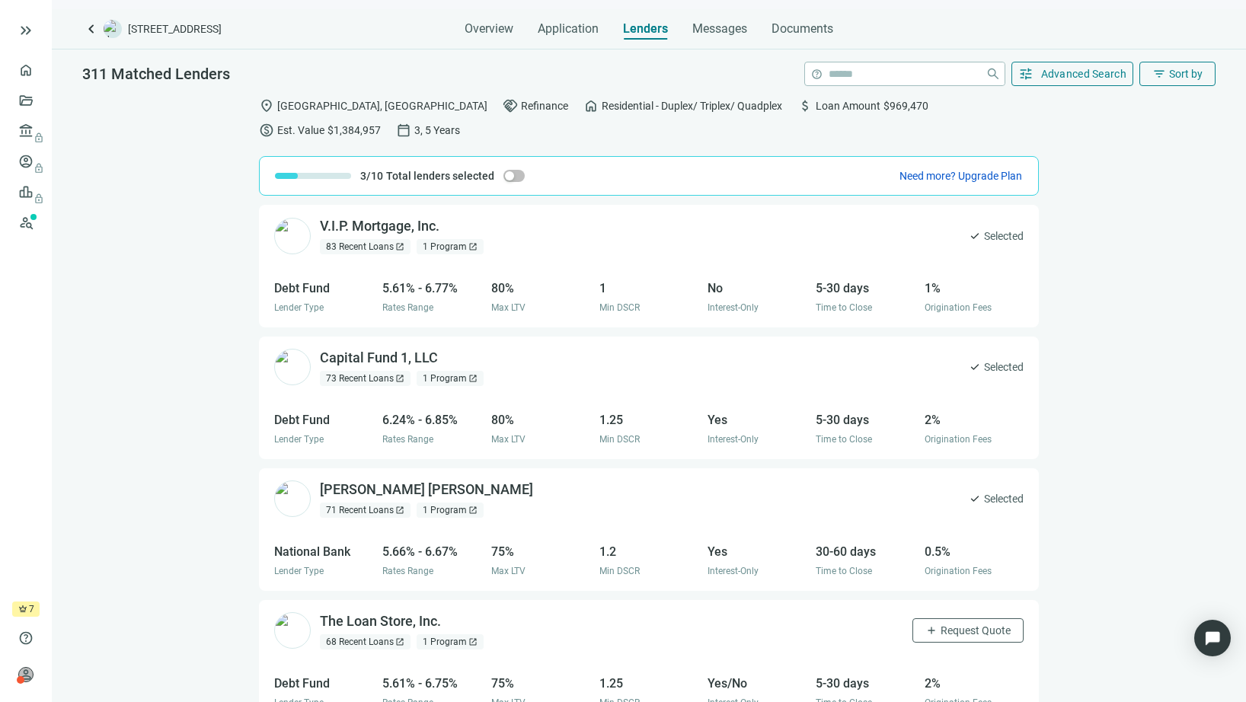
drag, startPoint x: 510, startPoint y: 153, endPoint x: 545, endPoint y: 149, distance: 35.3
click at [545, 156] on div "3/10 Total lenders selected Need more? Upgrade Plan" at bounding box center [649, 176] width 780 height 40
drag, startPoint x: 511, startPoint y: 152, endPoint x: 528, endPoint y: 149, distance: 16.9
click at [528, 156] on div "3/10 Total lenders selected Need more? Upgrade Plan" at bounding box center [649, 176] width 780 height 40
drag, startPoint x: 507, startPoint y: 151, endPoint x: 558, endPoint y: 157, distance: 51.4
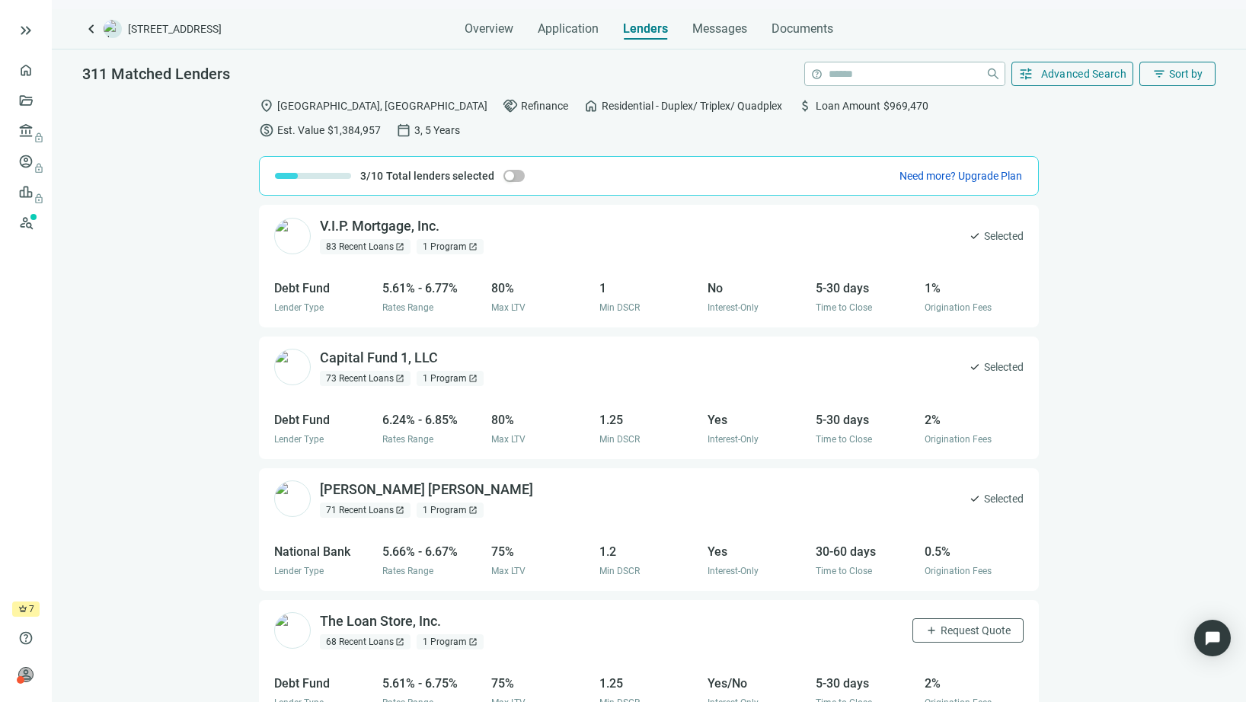
click at [581, 156] on div "3/10 Total lenders selected Need more? Upgrade Plan" at bounding box center [649, 176] width 780 height 40
click at [519, 170] on span "button" at bounding box center [514, 176] width 21 height 12
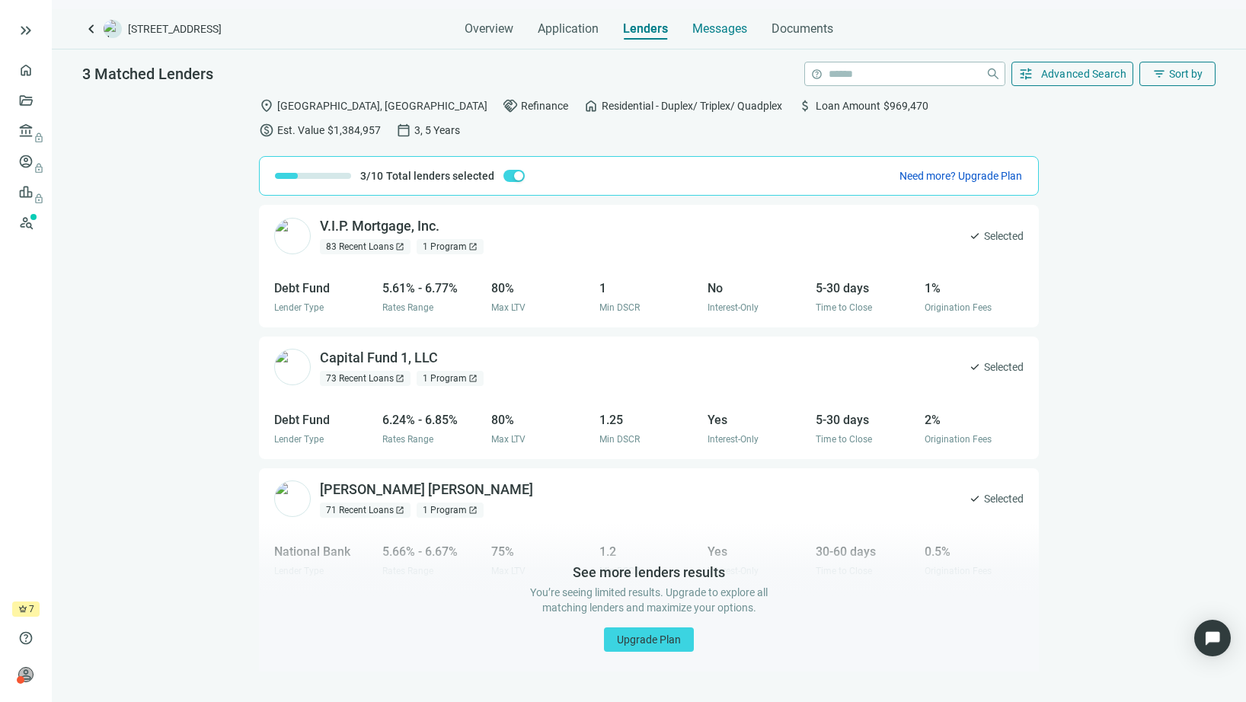
click at [723, 28] on span "Messages" at bounding box center [719, 28] width 55 height 14
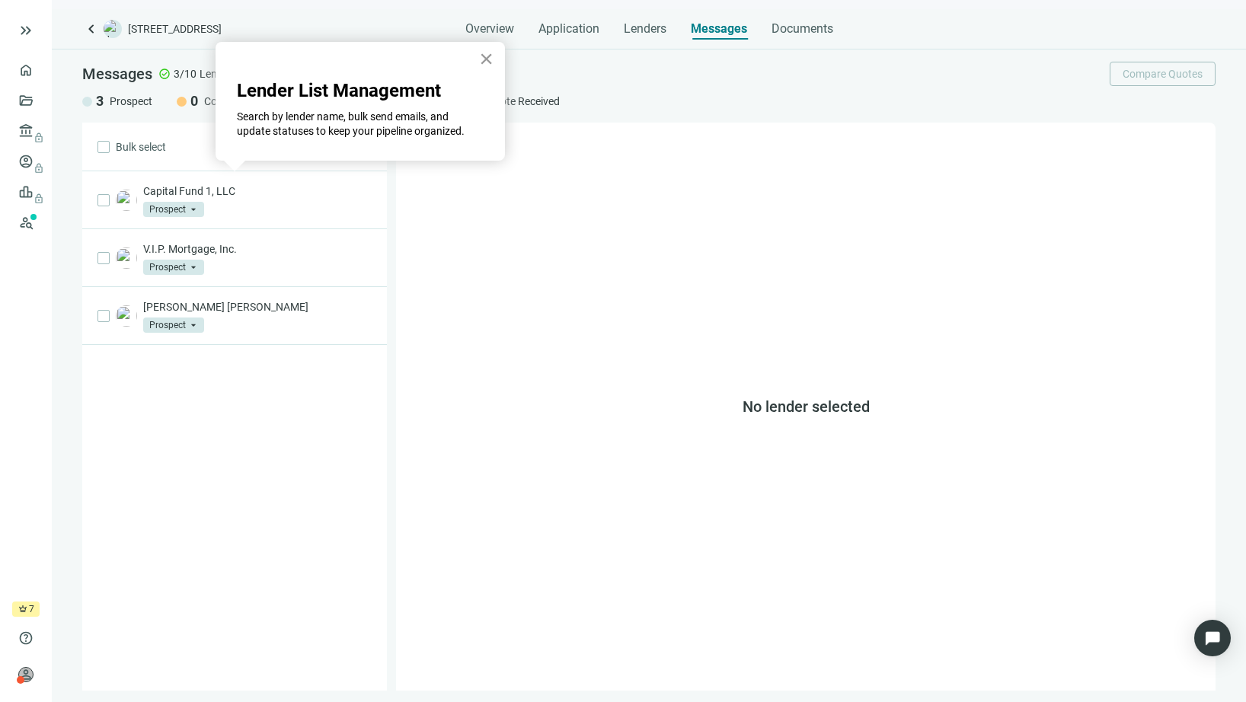
click at [485, 56] on button "×" at bounding box center [486, 58] width 14 height 24
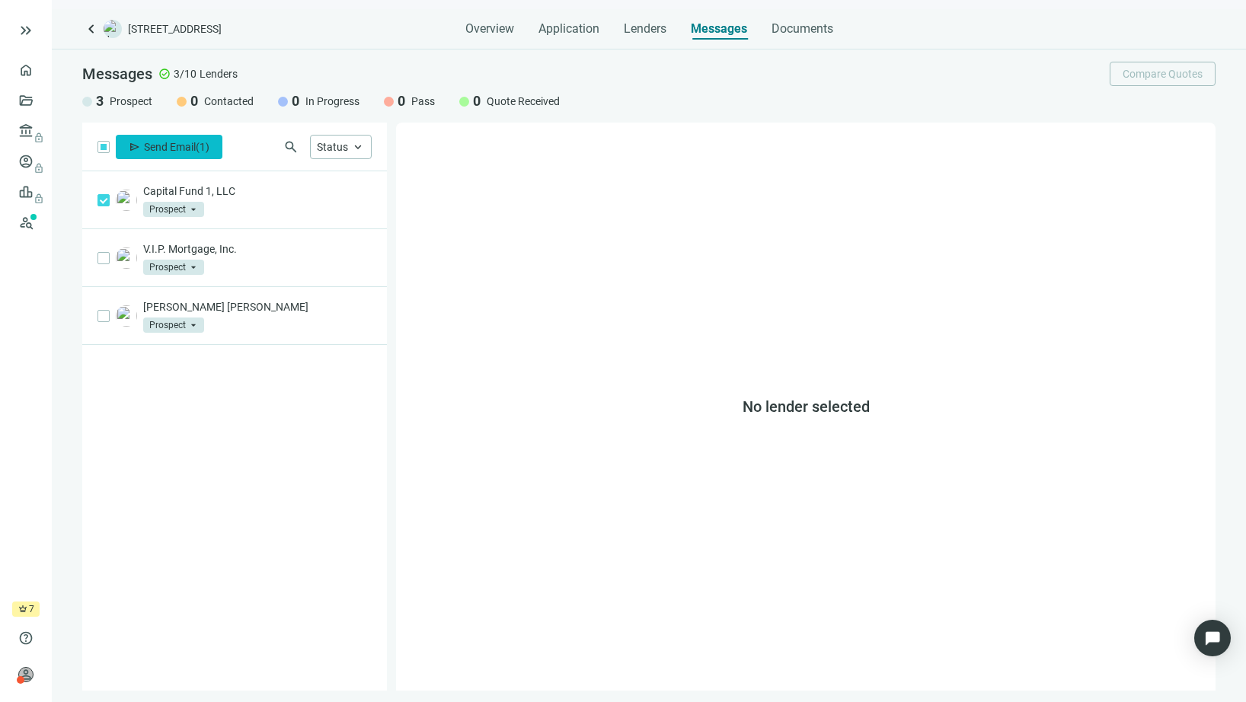
click at [156, 147] on span "Send Email" at bounding box center [170, 147] width 52 height 12
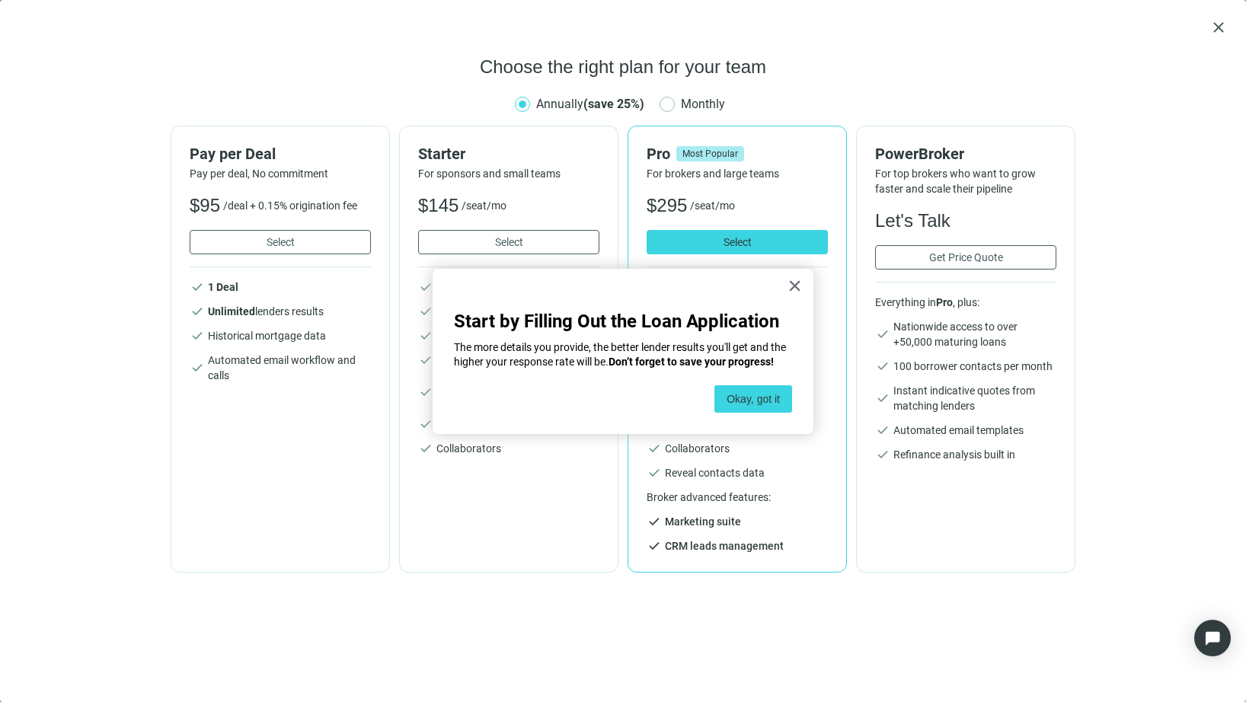
type input "*********"
type input "*******"
type input "**"
type input "**********"
type input "*******"
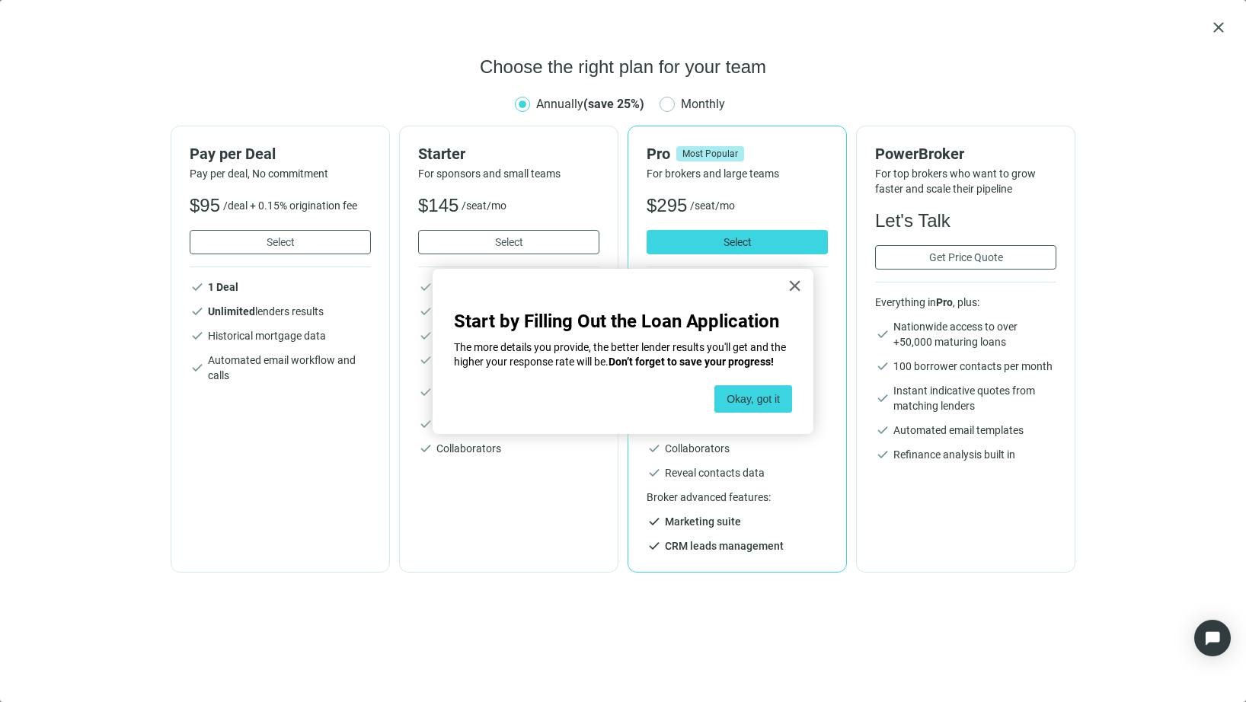
type input "*"
